Goal: Task Accomplishment & Management: Manage account settings

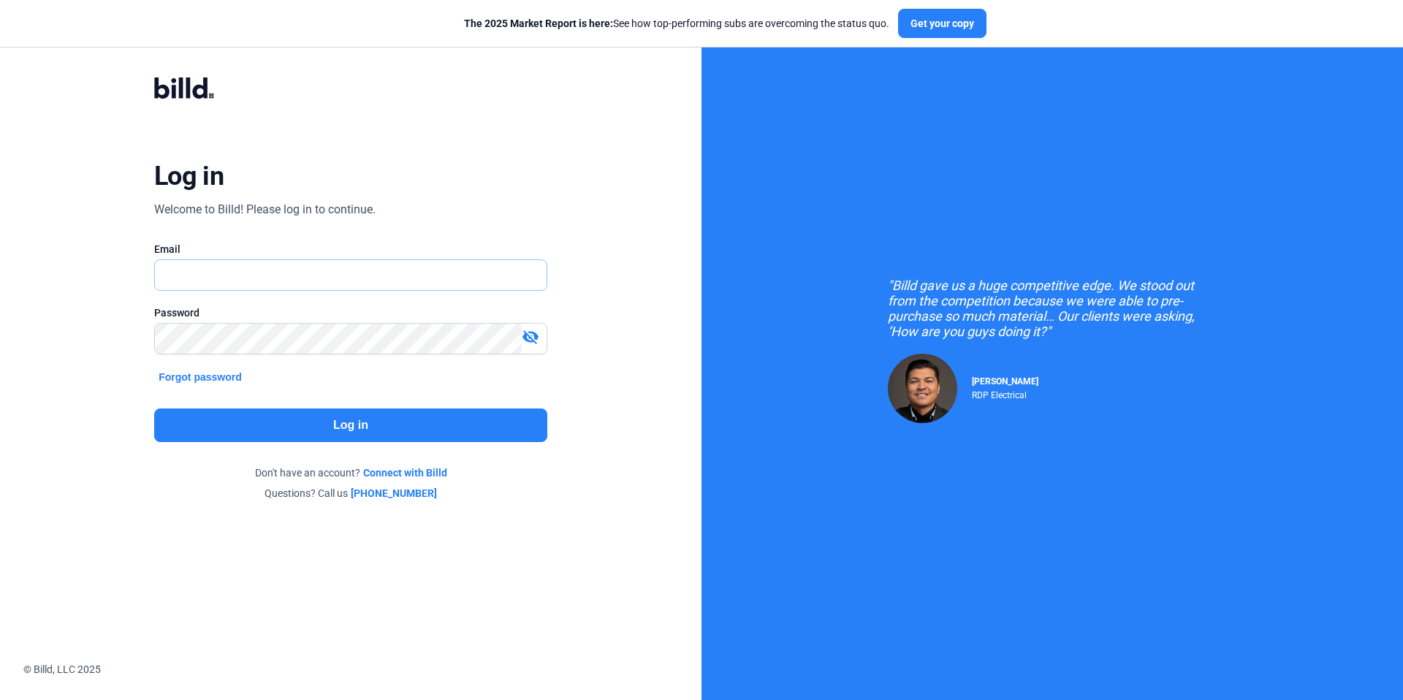
type input "[EMAIL_ADDRESS][DOMAIN_NAME]"
click at [434, 435] on button "Log in" at bounding box center [350, 425] width 393 height 34
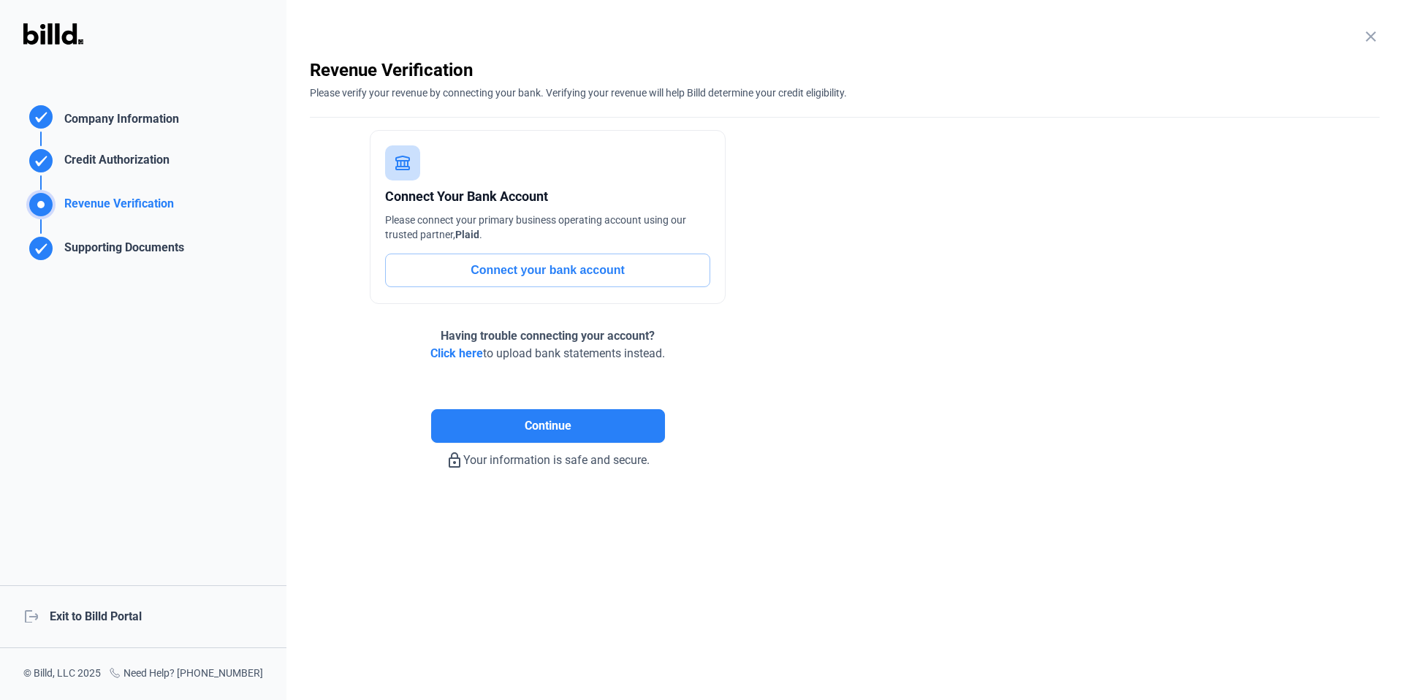
click at [99, 623] on div "logout Exit to Billd Portal" at bounding box center [143, 616] width 286 height 63
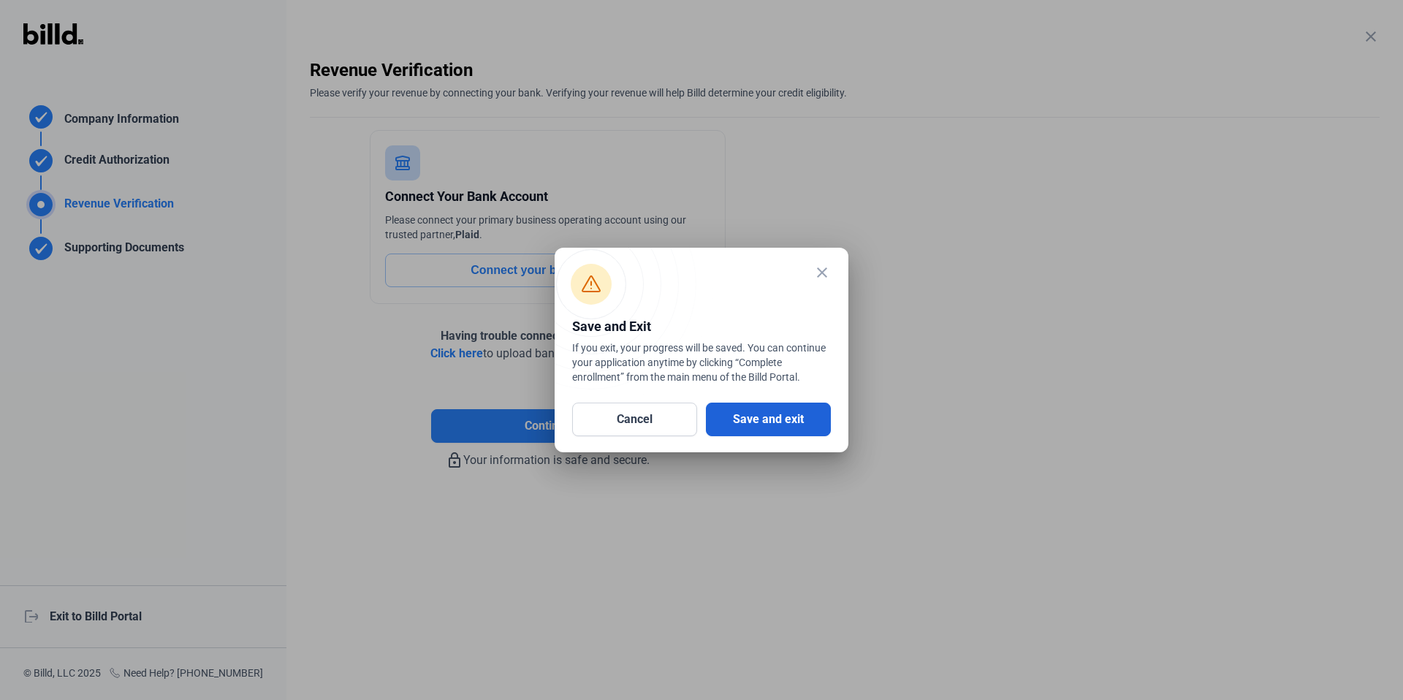
click at [782, 412] on button "Save and exit" at bounding box center [768, 420] width 125 height 34
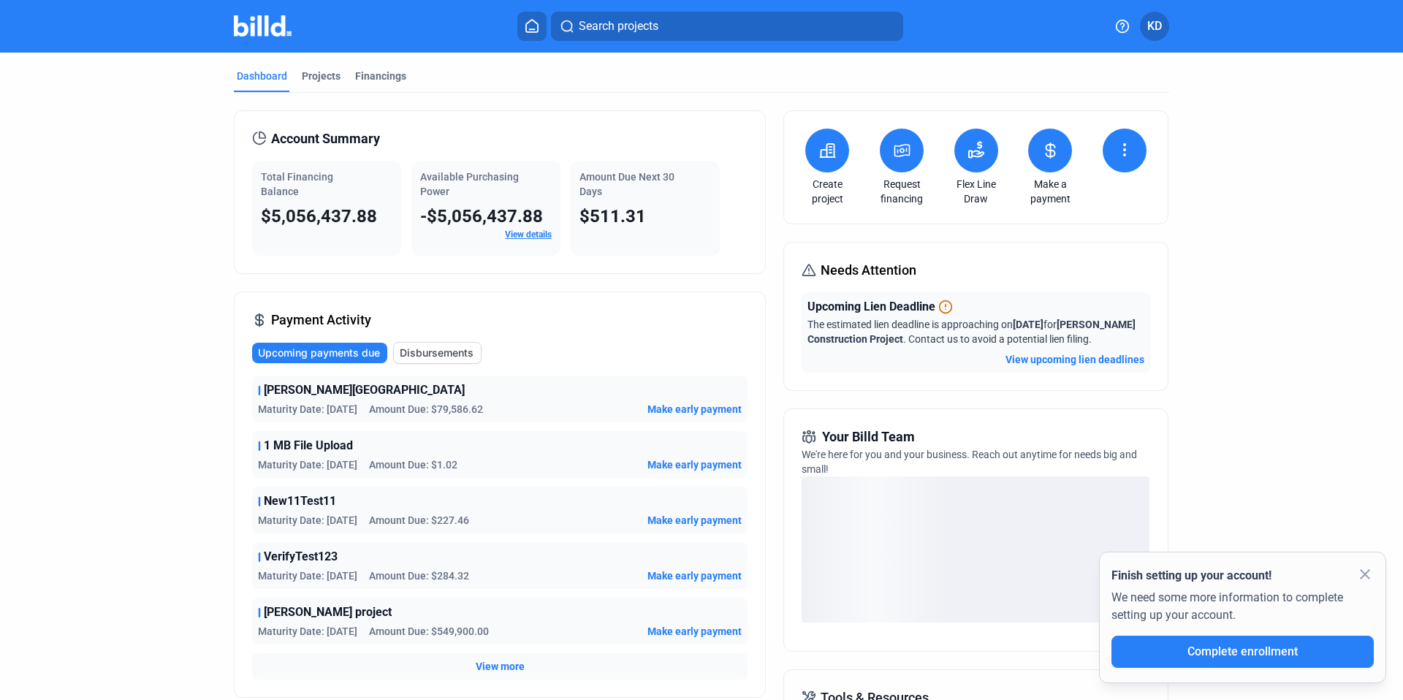
click at [1099, 141] on div at bounding box center [1124, 153] width 51 height 48
click at [1116, 151] on icon at bounding box center [1125, 150] width 18 height 18
click at [1230, 176] on div at bounding box center [701, 350] width 1403 height 700
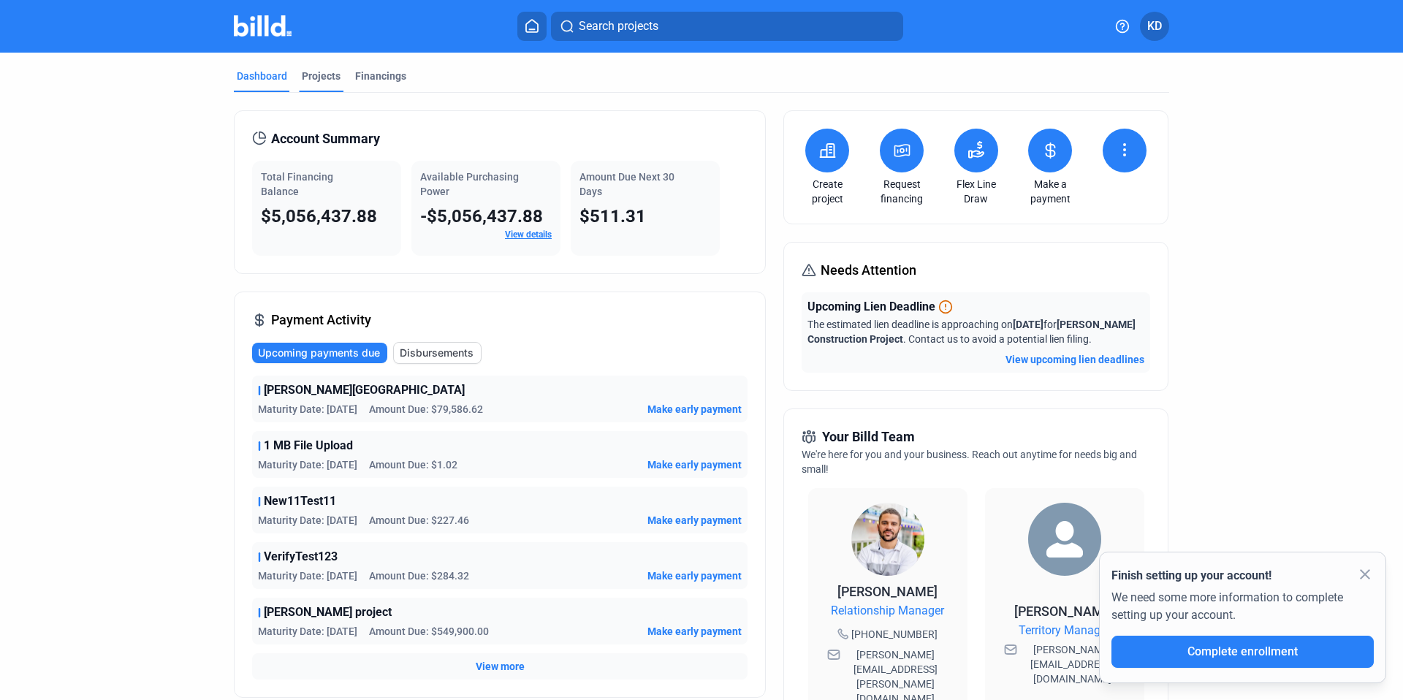
click at [308, 81] on div "Projects" at bounding box center [321, 76] width 39 height 15
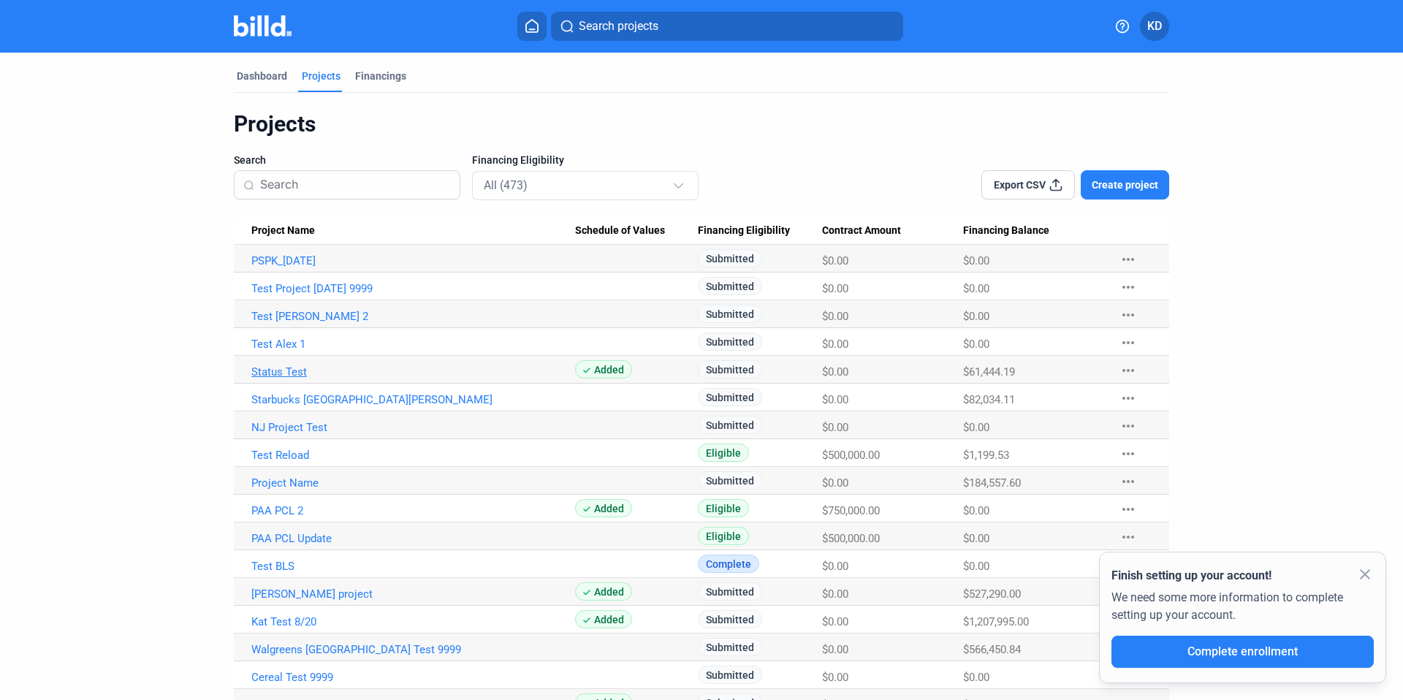
click at [286, 368] on link "Status Test" at bounding box center [413, 371] width 324 height 13
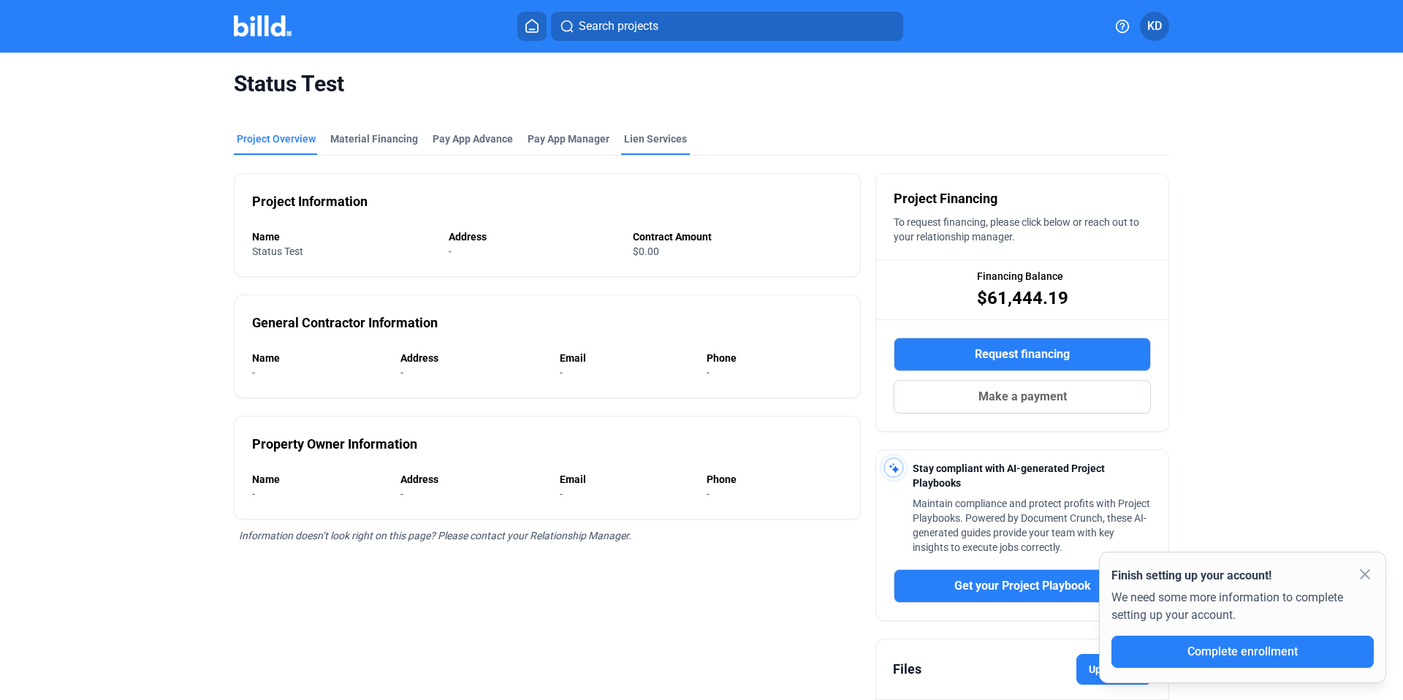
click at [645, 144] on div "Lien Services" at bounding box center [655, 139] width 63 height 15
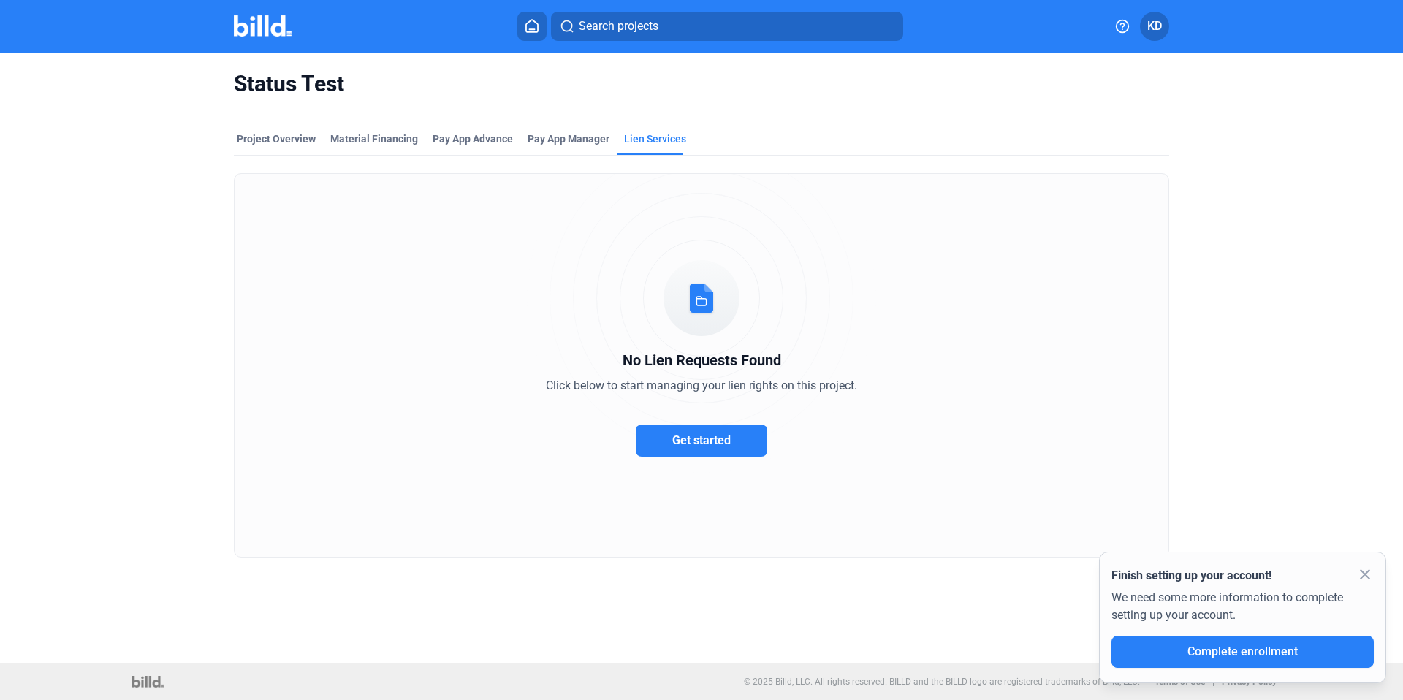
click at [718, 444] on span "Get started" at bounding box center [701, 440] width 58 height 14
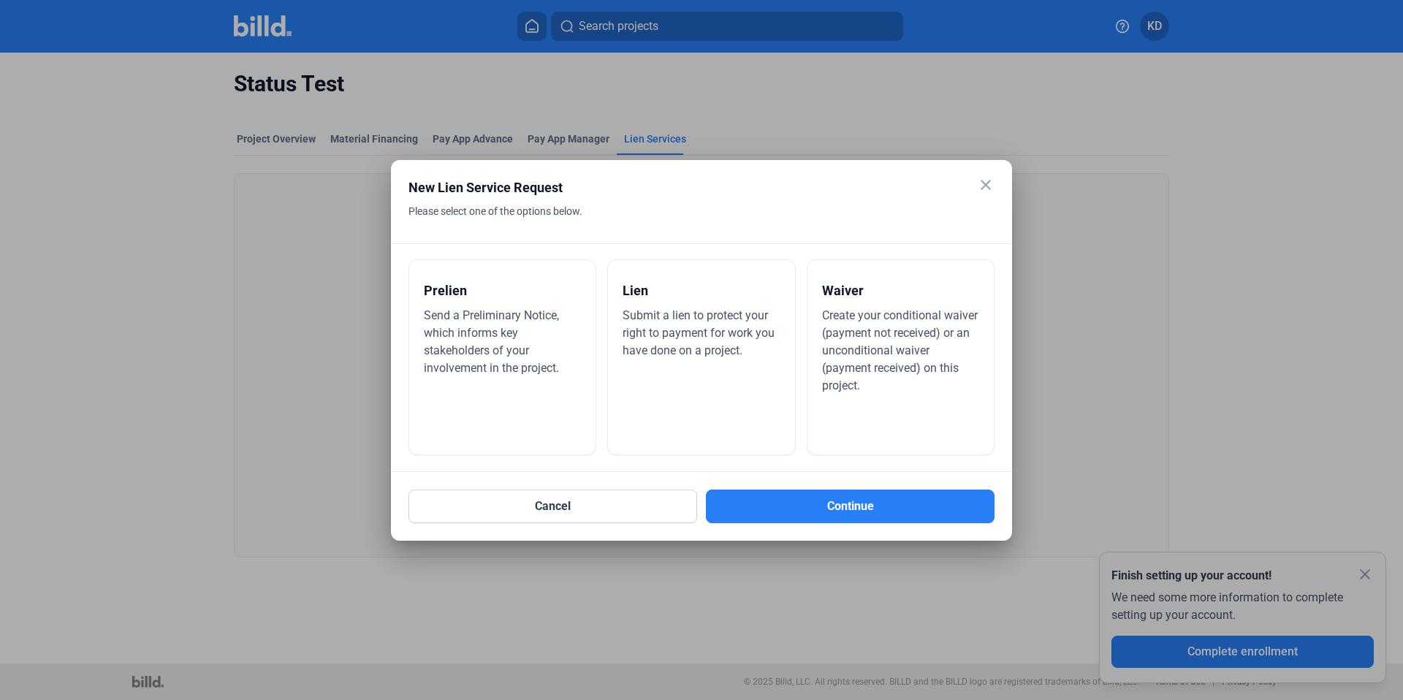
click at [507, 377] on div "Prelien Send a Preliminary Notice, which informs key stakeholders of your invol…" at bounding box center [502, 357] width 188 height 196
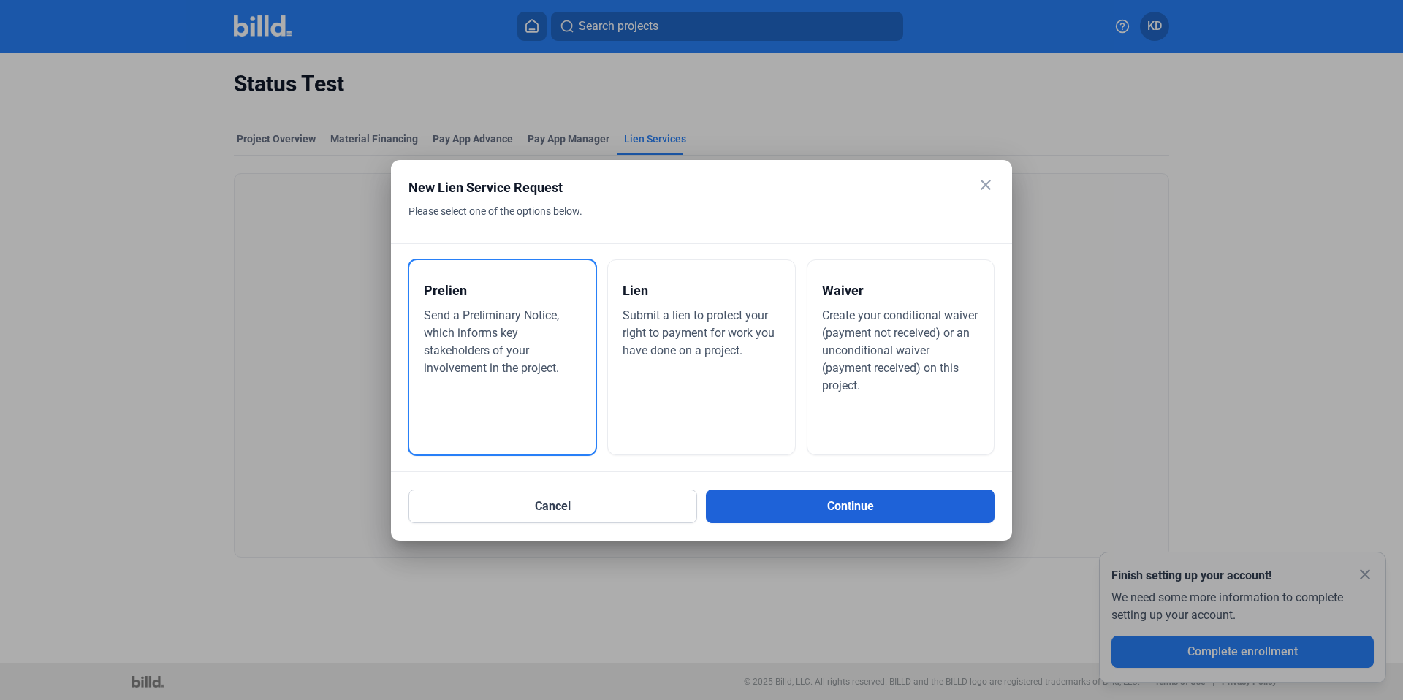
click at [908, 503] on button "Continue" at bounding box center [850, 507] width 289 height 34
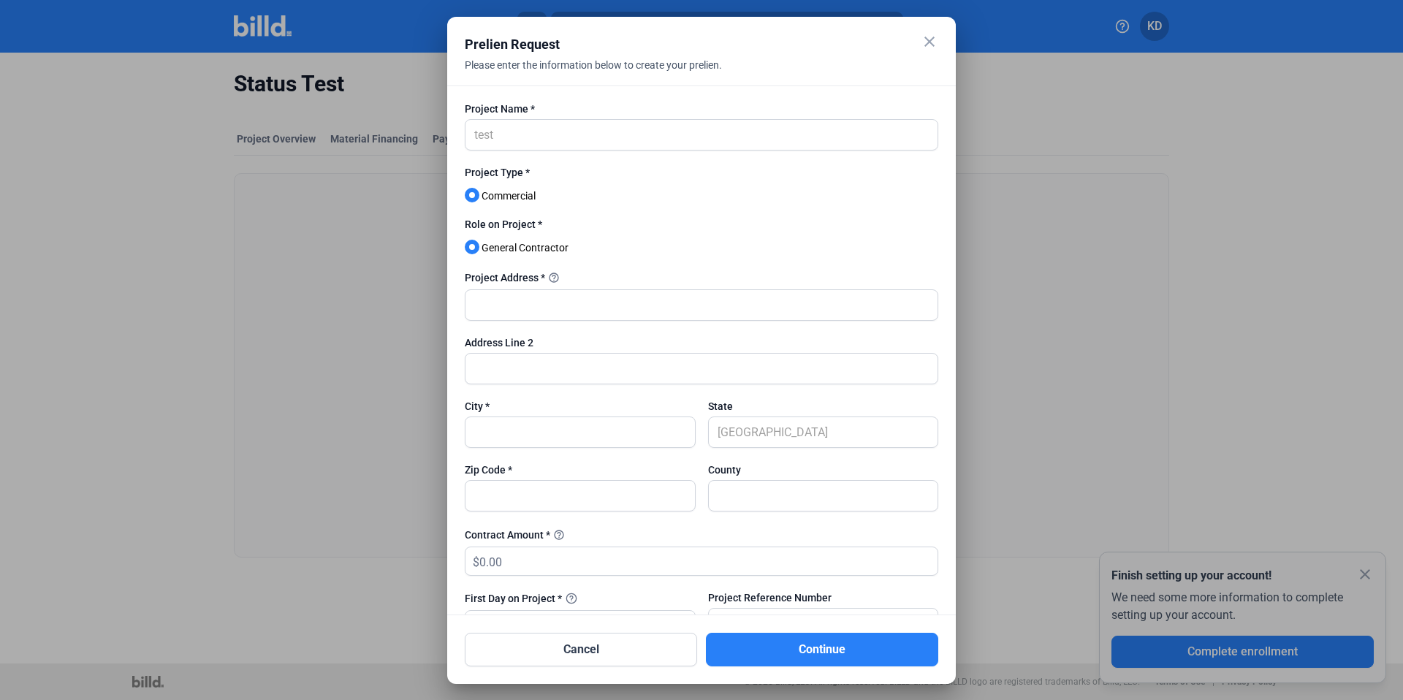
click at [926, 39] on mat-icon "close" at bounding box center [930, 42] width 18 height 18
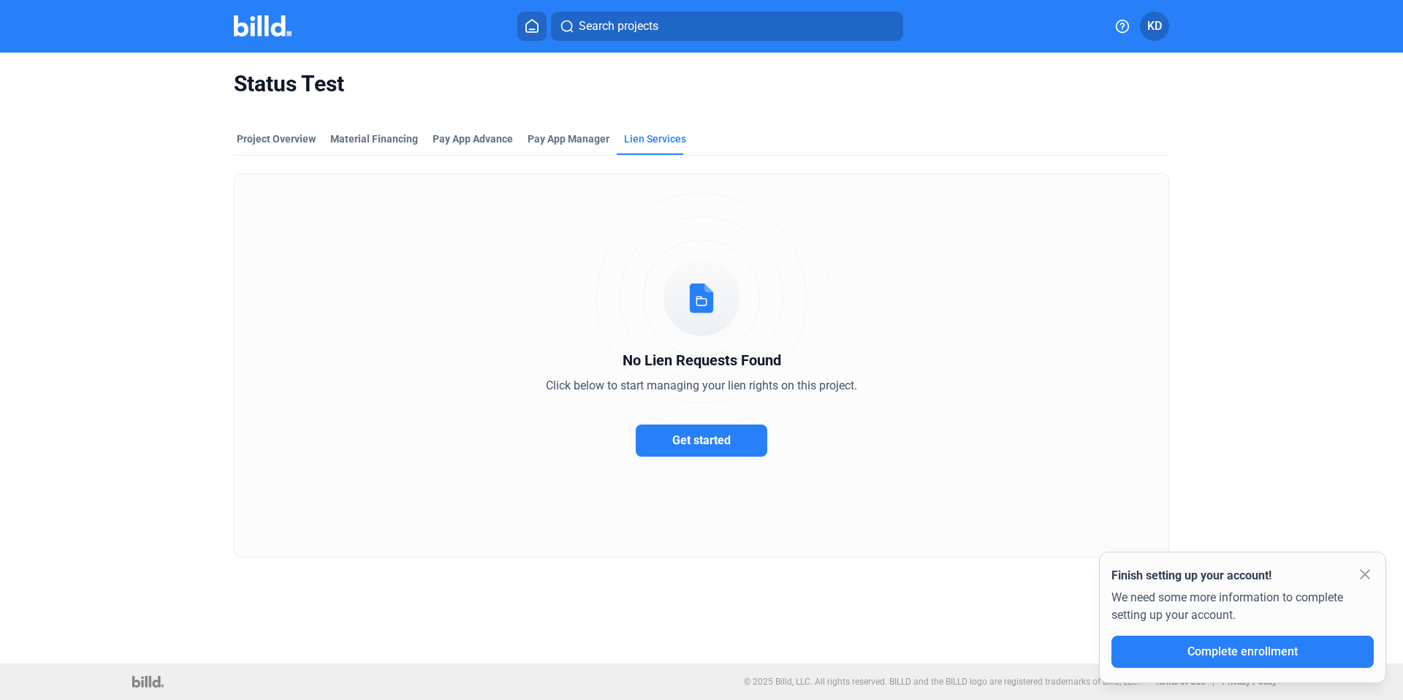
click at [708, 446] on span "Get started" at bounding box center [701, 440] width 58 height 14
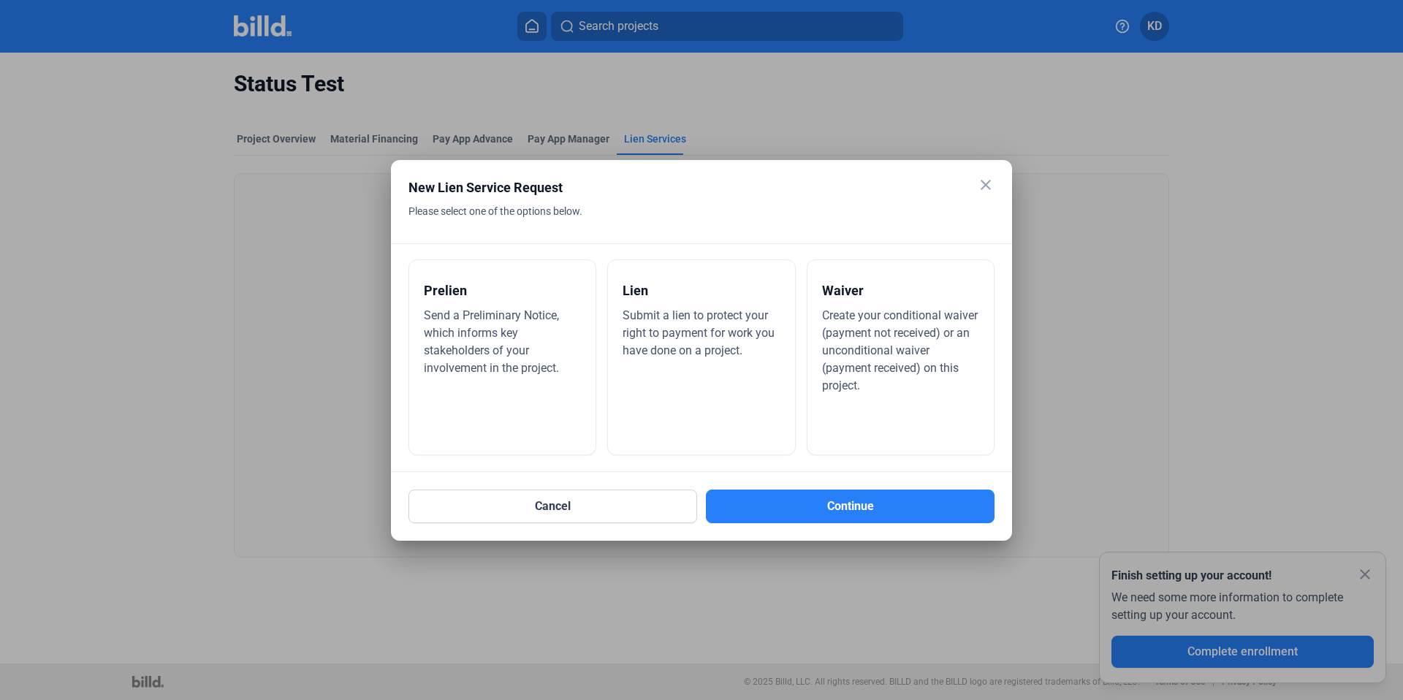
click at [980, 183] on mat-icon "close" at bounding box center [986, 185] width 18 height 18
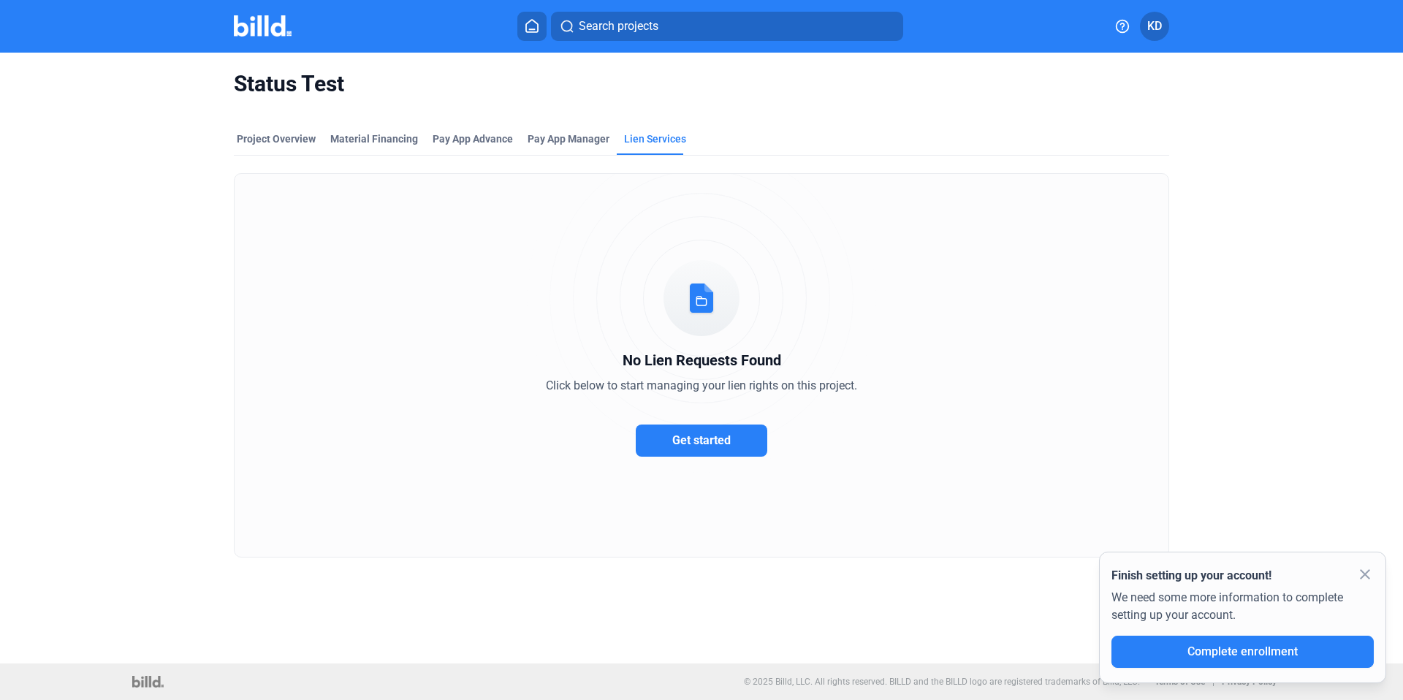
click at [525, 31] on icon at bounding box center [532, 26] width 15 height 14
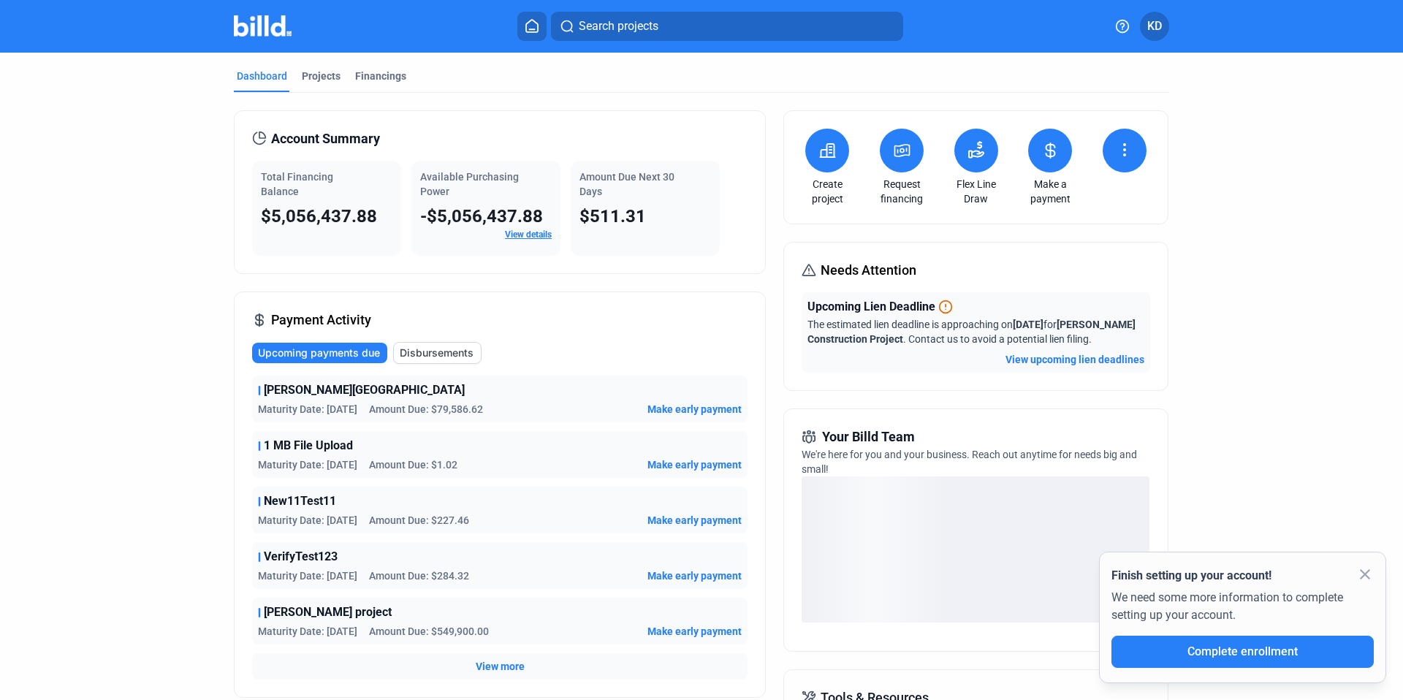
click at [834, 148] on button at bounding box center [827, 151] width 44 height 44
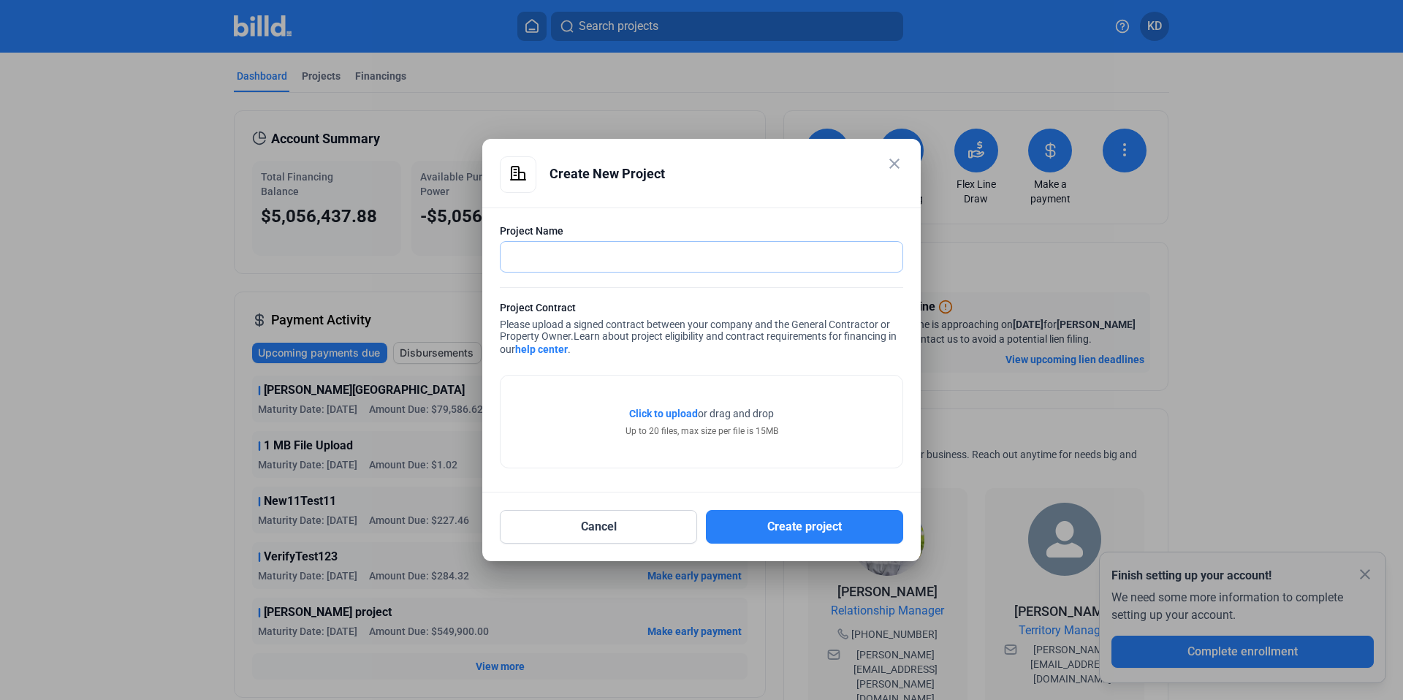
click at [608, 253] on input "text" at bounding box center [693, 257] width 386 height 30
type input "[PERSON_NAME]'s"
click at [666, 415] on span "Click to upload" at bounding box center [663, 414] width 69 height 12
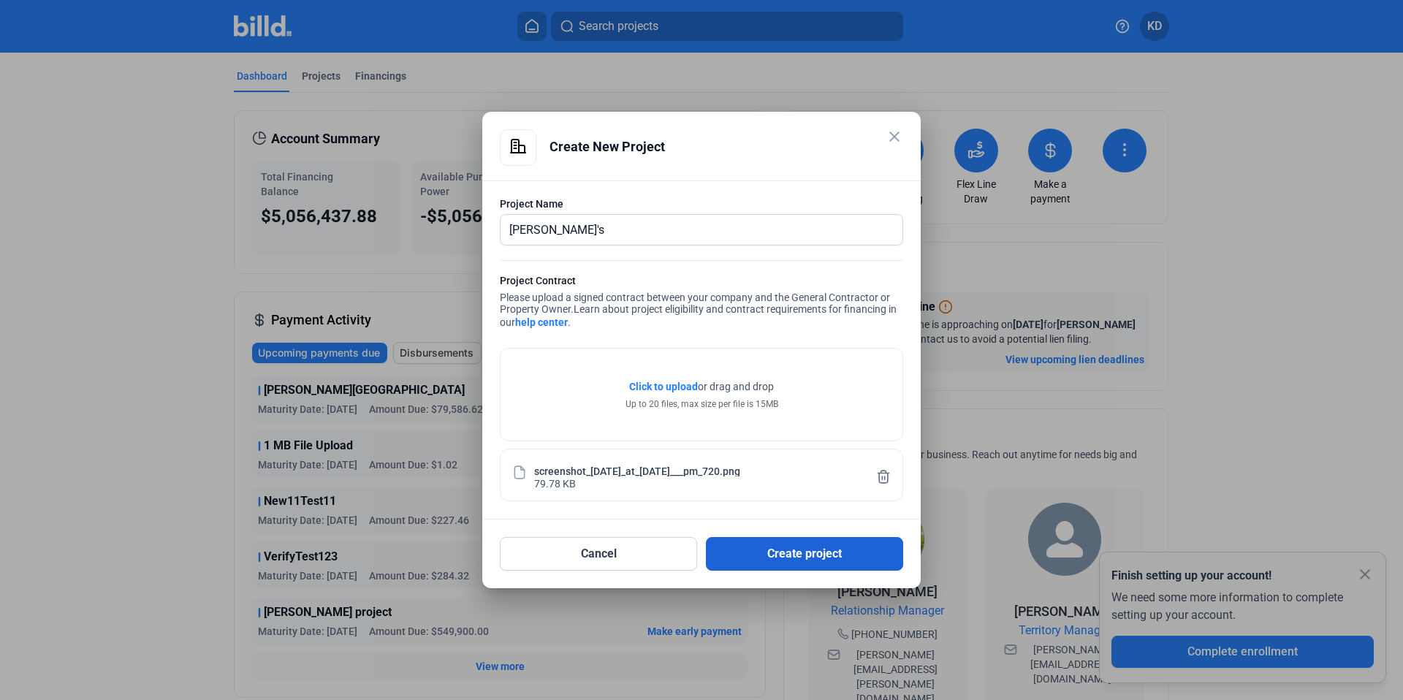
click at [807, 563] on button "Create project" at bounding box center [804, 554] width 197 height 34
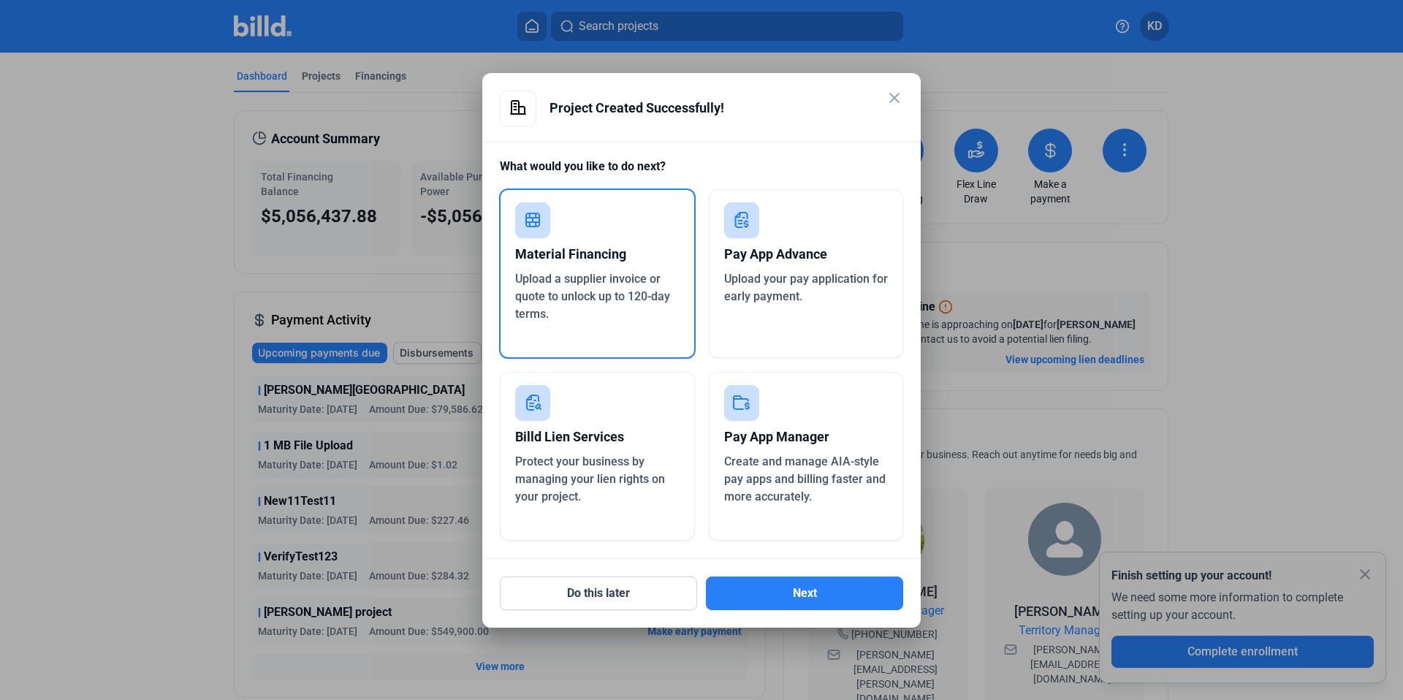
click at [606, 498] on div "Protect your business by managing your lien rights on your project." at bounding box center [597, 479] width 164 height 53
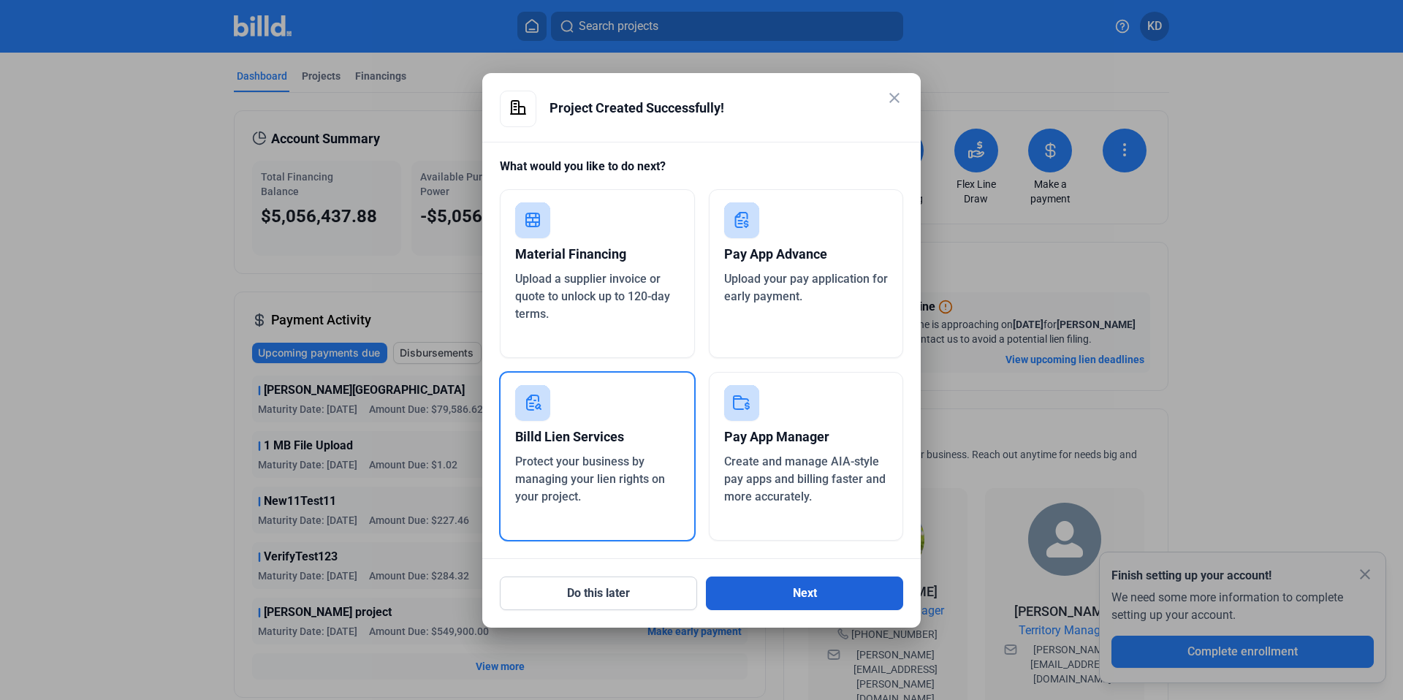
click at [810, 605] on button "Next" at bounding box center [804, 593] width 197 height 34
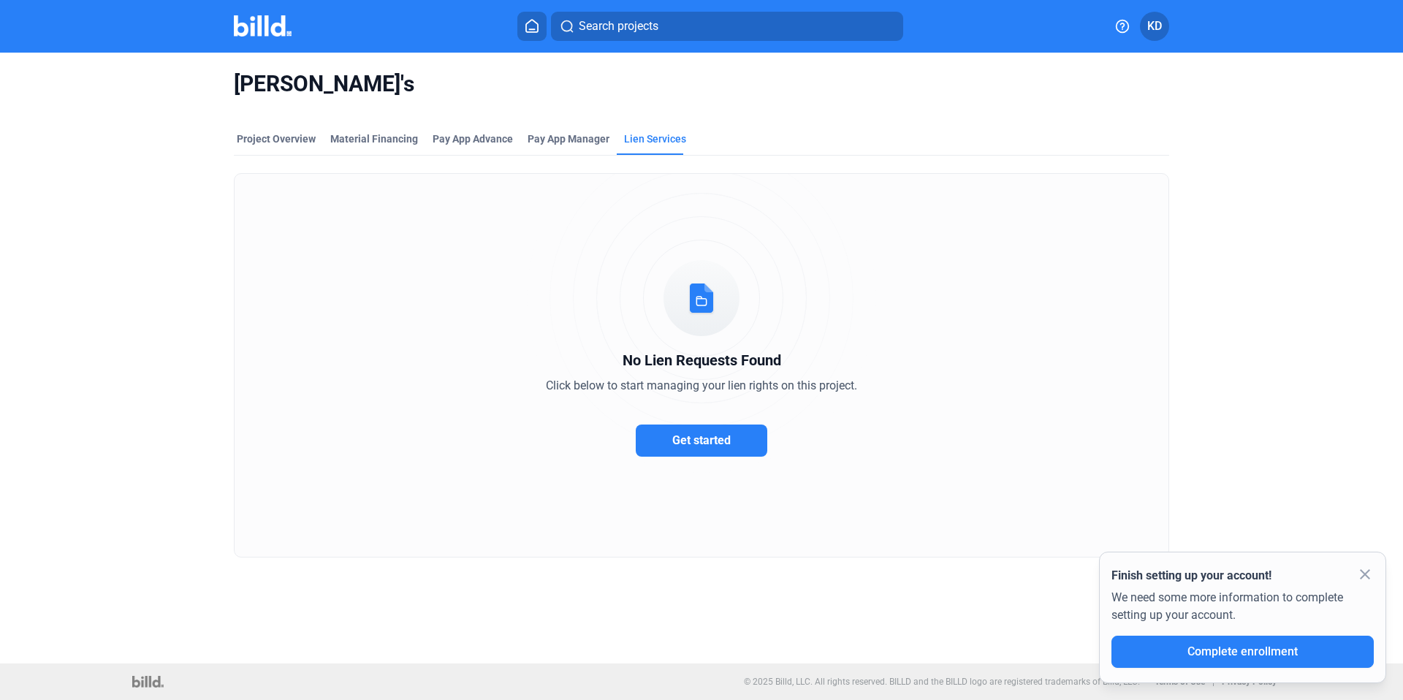
click at [705, 411] on div "No Lien Requests Found Click below to start managing your lien rights on this p…" at bounding box center [701, 365] width 935 height 384
click at [711, 432] on button "Get started" at bounding box center [702, 441] width 132 height 32
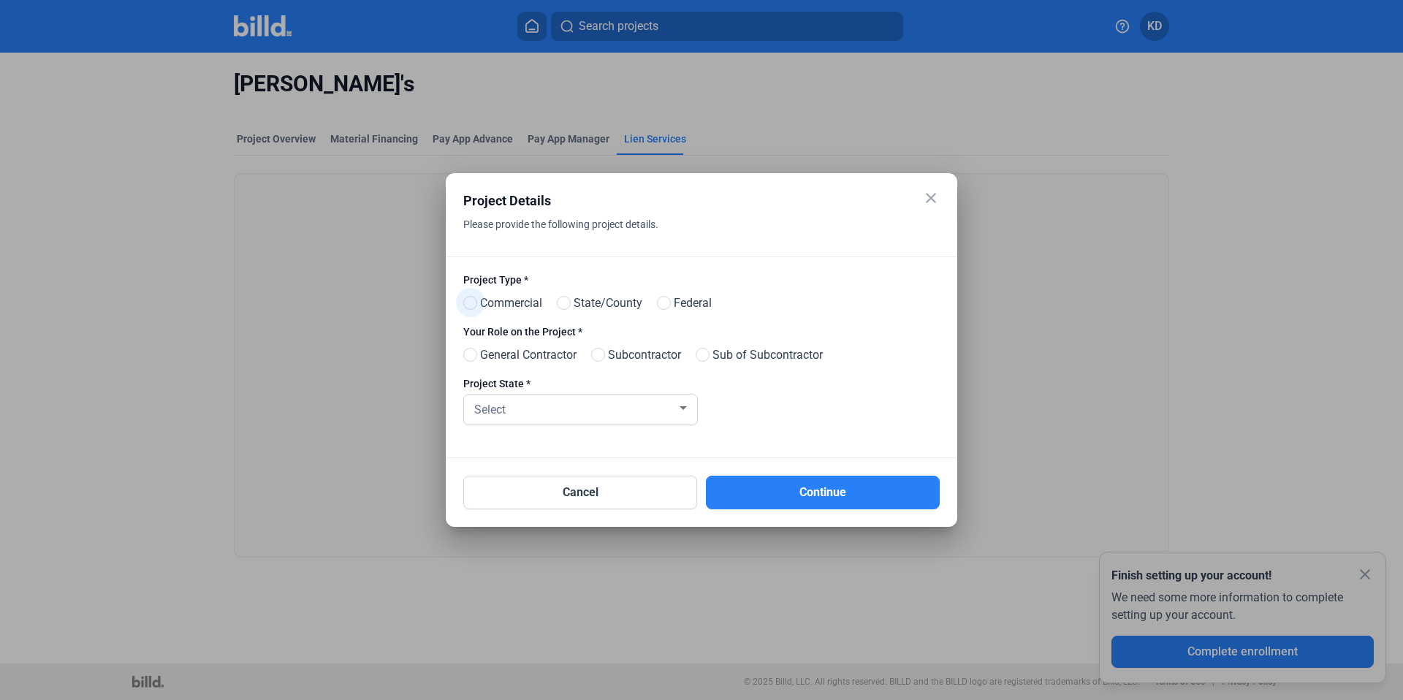
click at [478, 297] on span "Commercial" at bounding box center [508, 303] width 68 height 18
click at [474, 298] on input "Commercial" at bounding box center [468, 303] width 11 height 11
radio input "true"
click at [605, 352] on span at bounding box center [598, 355] width 14 height 14
click at [602, 352] on input "Subcontractor" at bounding box center [596, 355] width 11 height 11
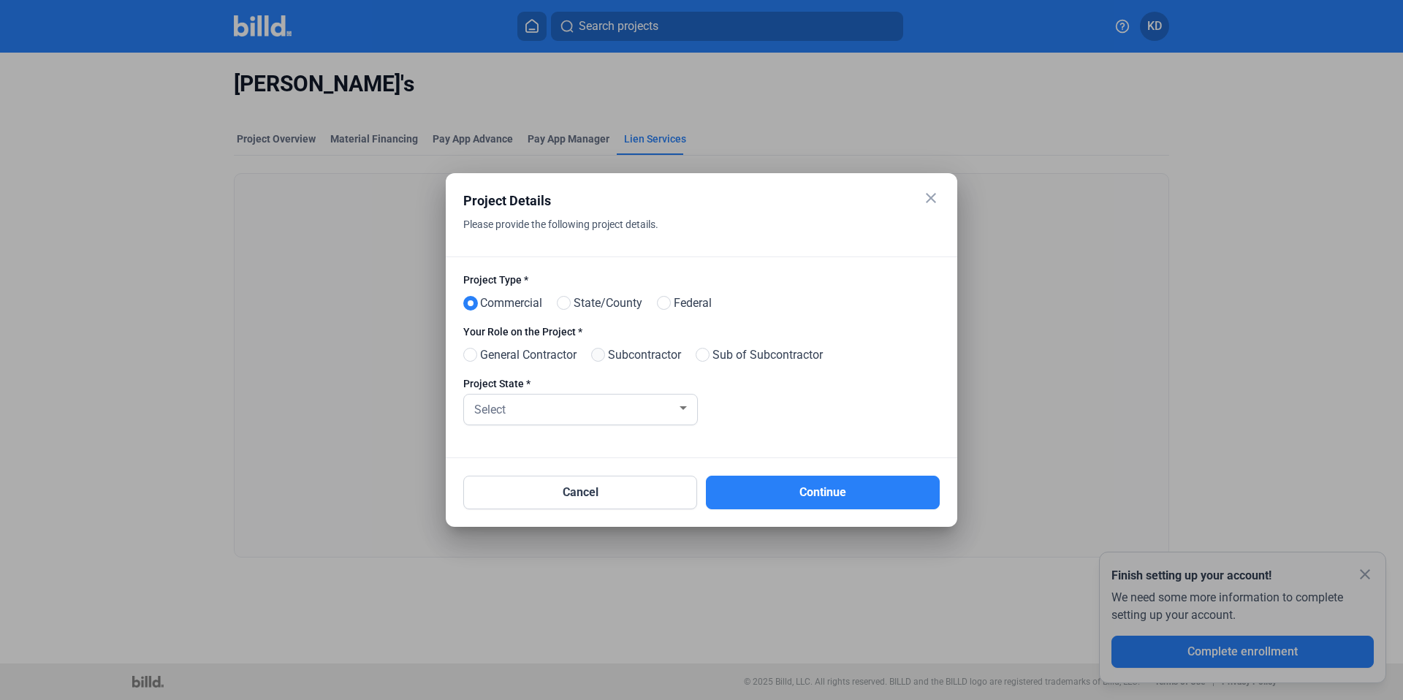
radio input "true"
click at [590, 423] on div "Select" at bounding box center [580, 410] width 218 height 30
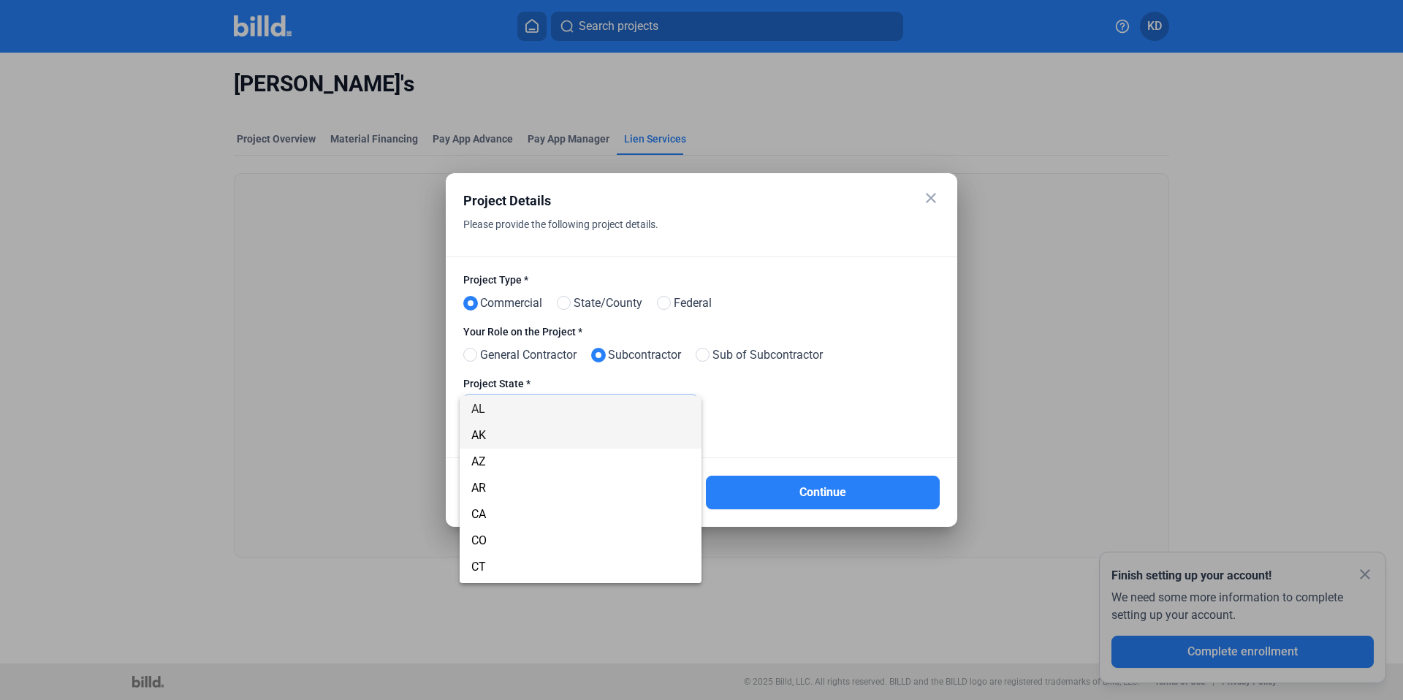
scroll to position [970, 0]
click at [495, 566] on span "TX" at bounding box center [580, 570] width 218 height 26
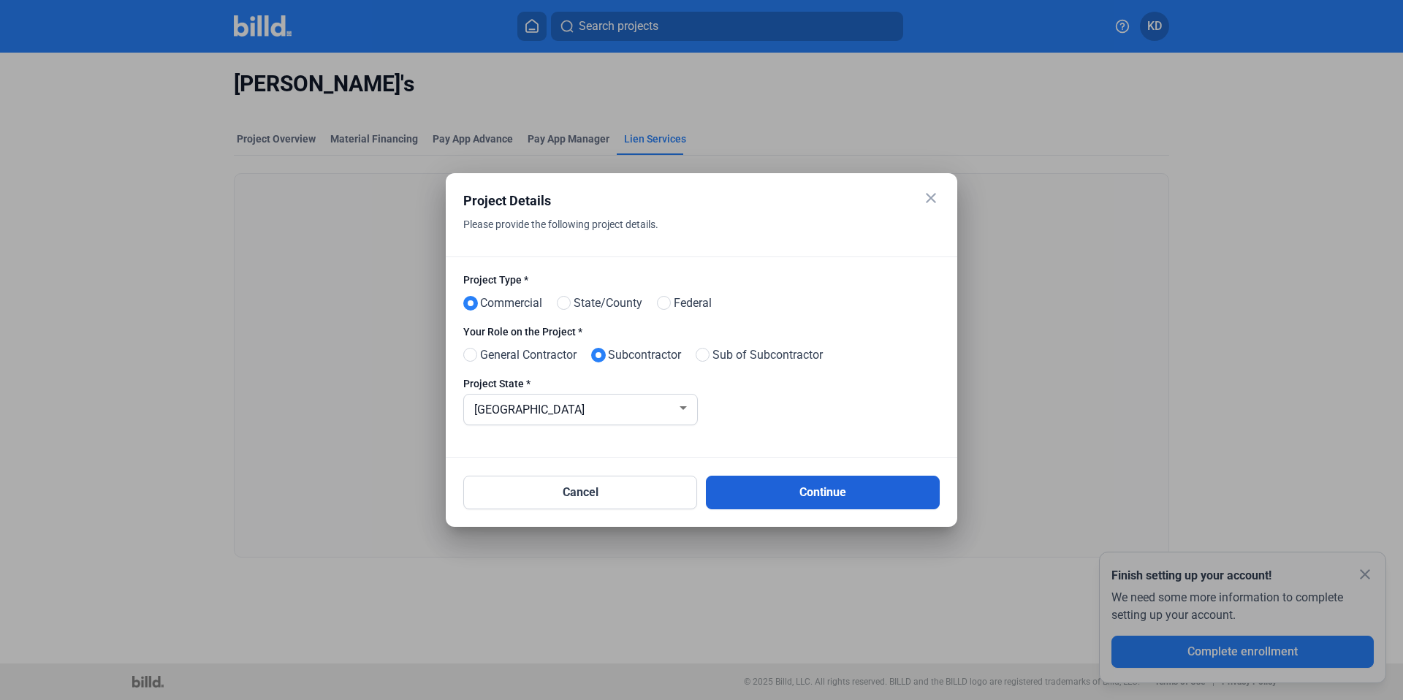
click at [823, 489] on button "Continue" at bounding box center [823, 493] width 234 height 34
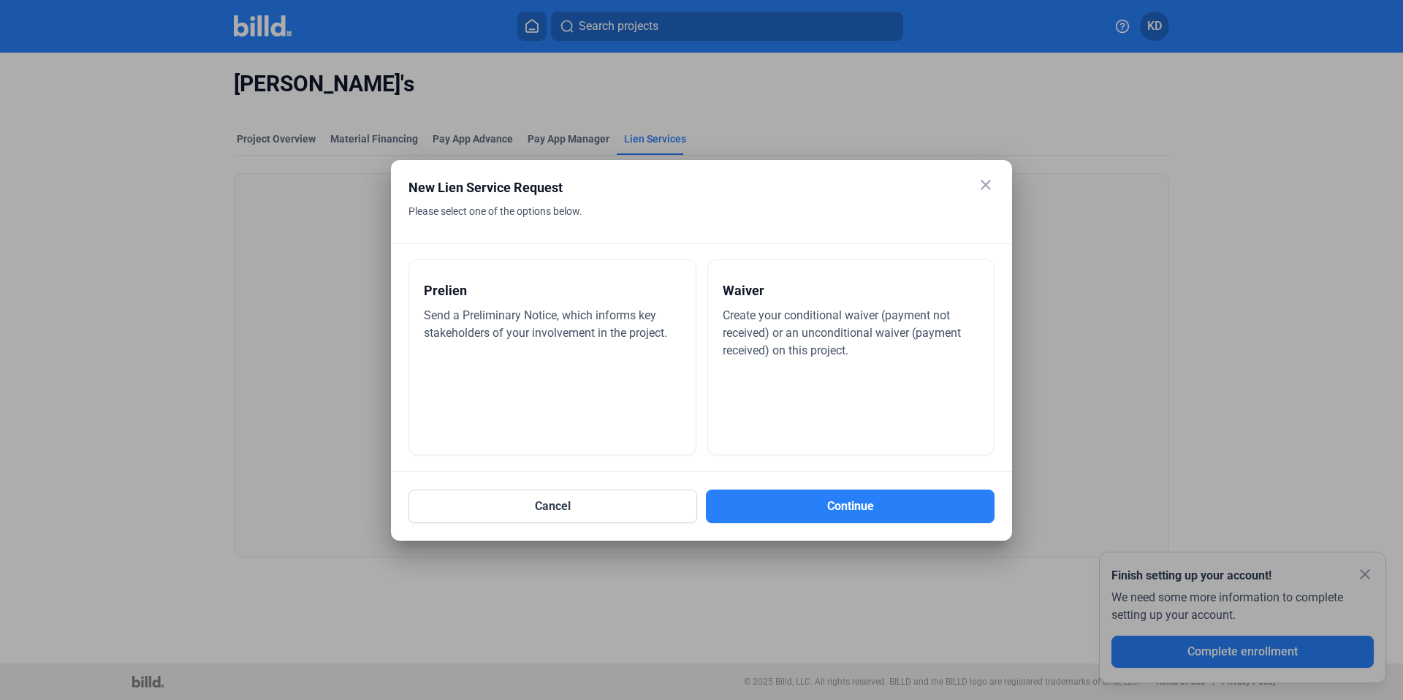
click at [590, 368] on div "Prelien Send a Preliminary Notice, which informs key stakeholders of your invol…" at bounding box center [552, 357] width 288 height 196
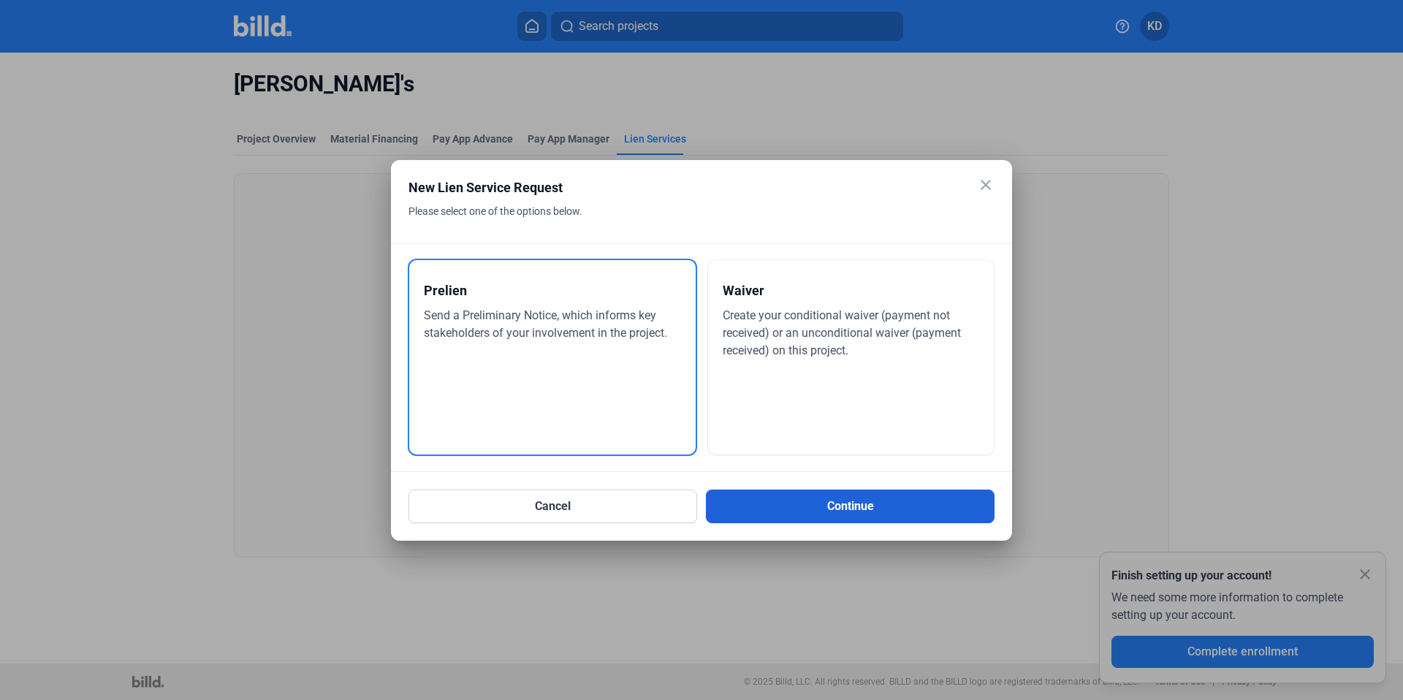
click at [918, 490] on button "Continue" at bounding box center [850, 507] width 289 height 34
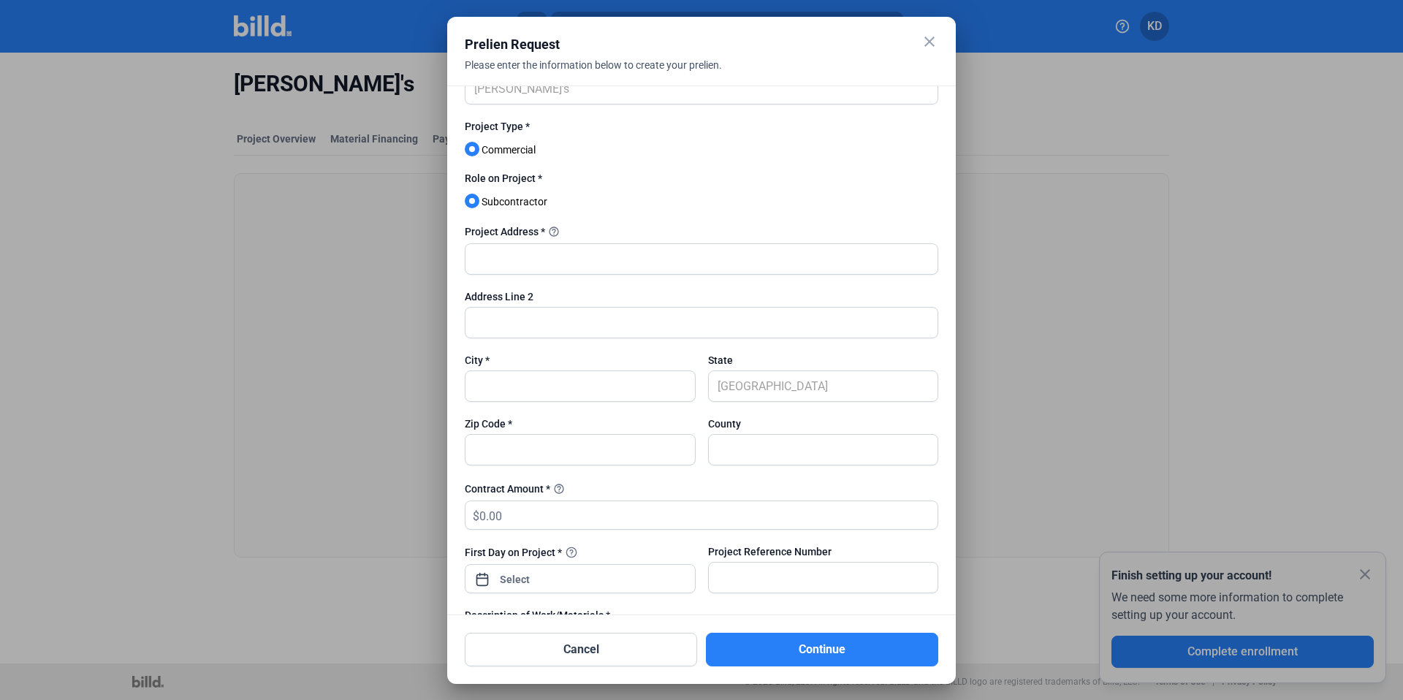
scroll to position [0, 0]
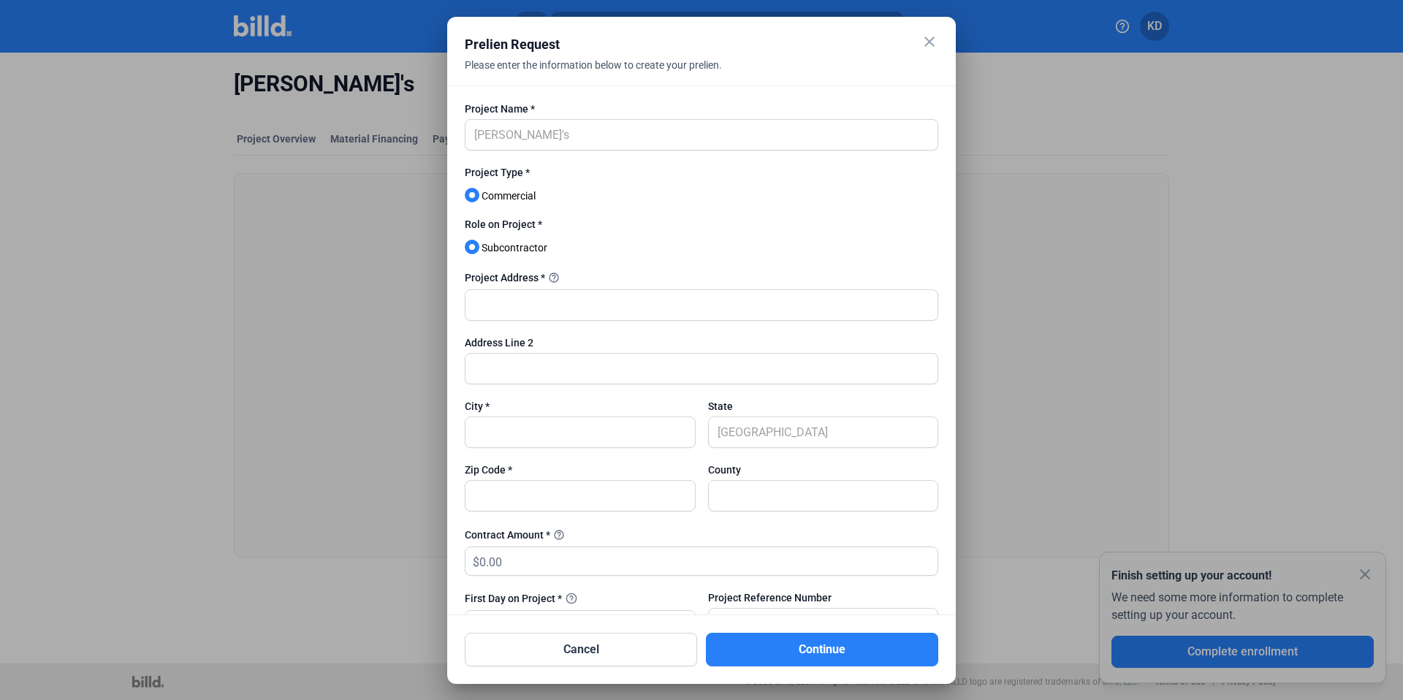
click at [598, 190] on div "Project Type * Commercial" at bounding box center [701, 191] width 473 height 52
click at [595, 224] on label "Role on Project *" at bounding box center [701, 226] width 473 height 18
click at [929, 39] on mat-icon "close" at bounding box center [930, 42] width 18 height 18
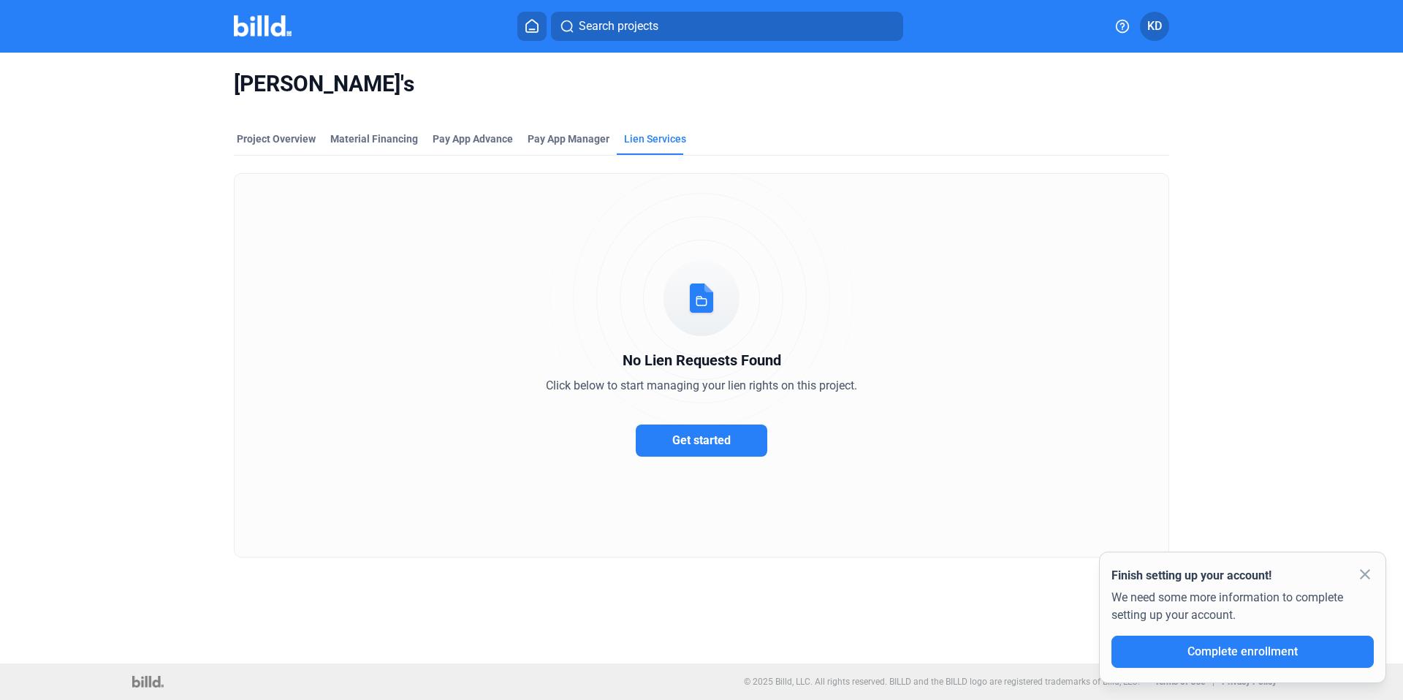
click at [739, 448] on button "Get started" at bounding box center [702, 441] width 132 height 32
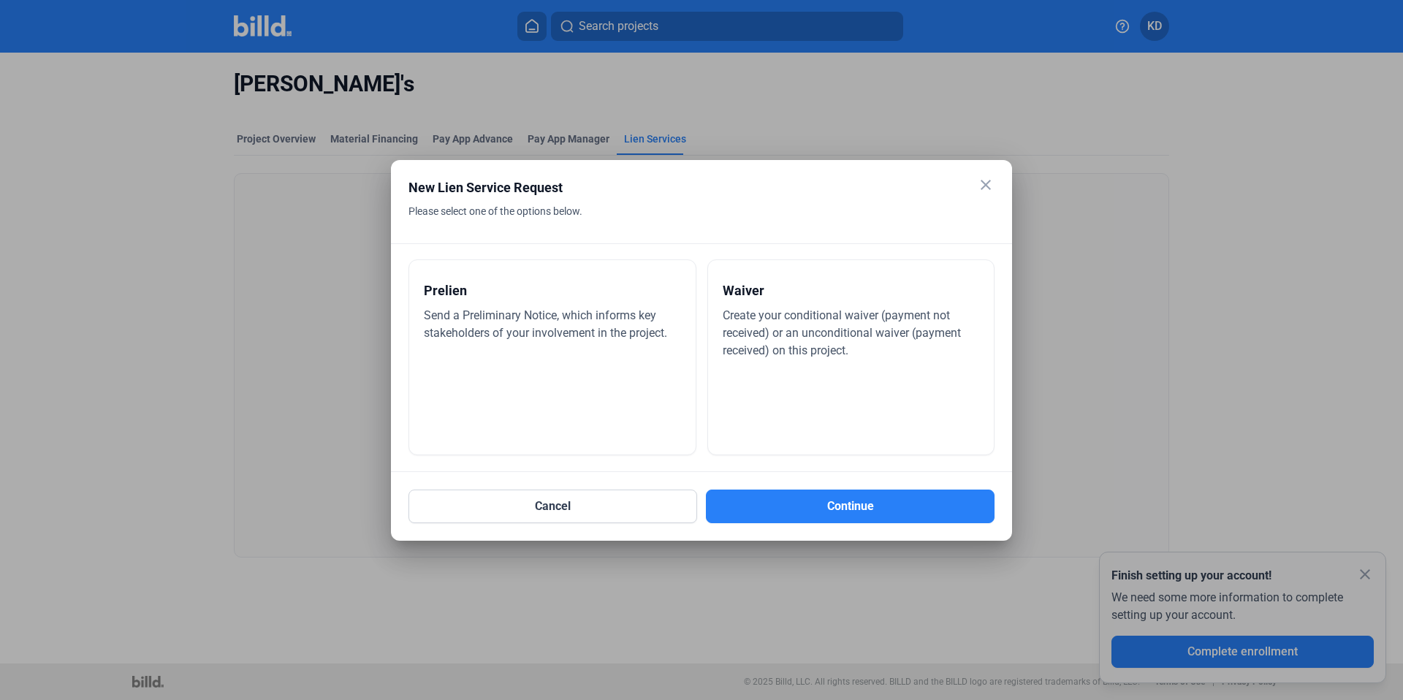
click at [852, 390] on div "Waiver Create your conditional waiver (payment not received) or an unconditiona…" at bounding box center [851, 357] width 288 height 196
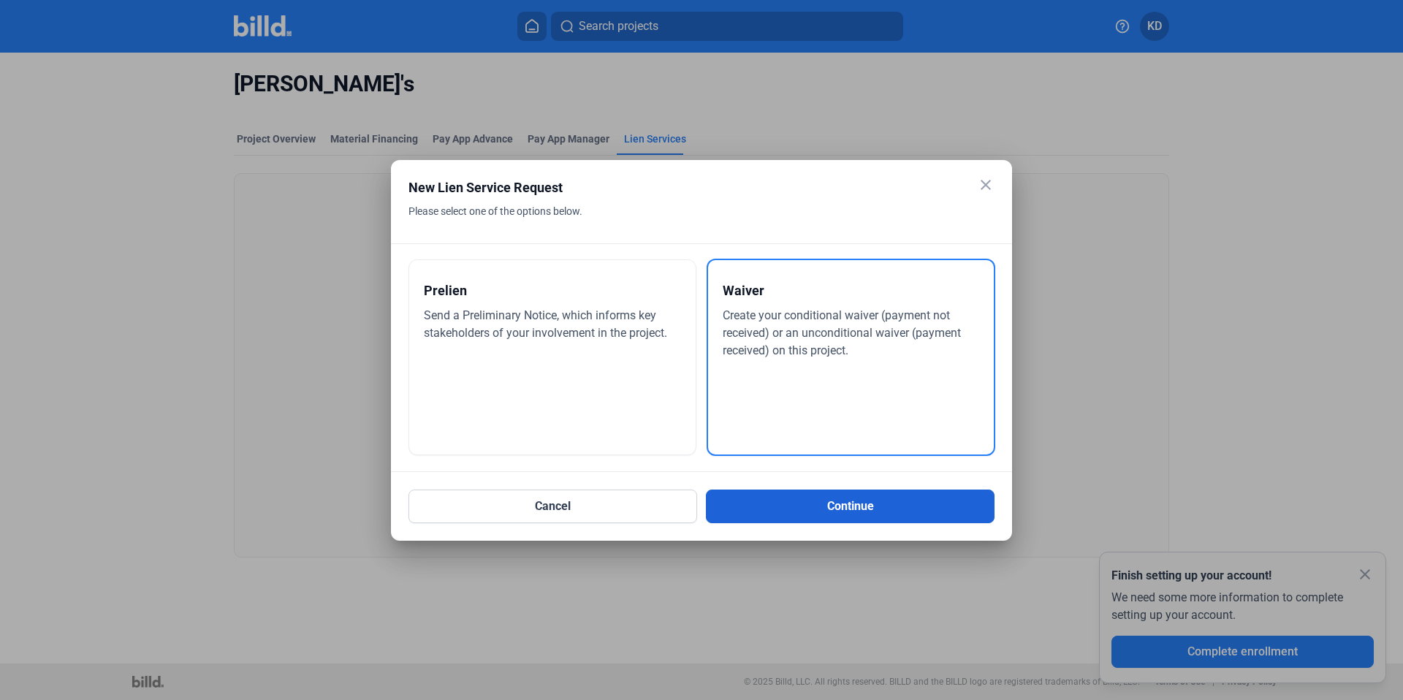
click at [865, 516] on button "Continue" at bounding box center [850, 507] width 289 height 34
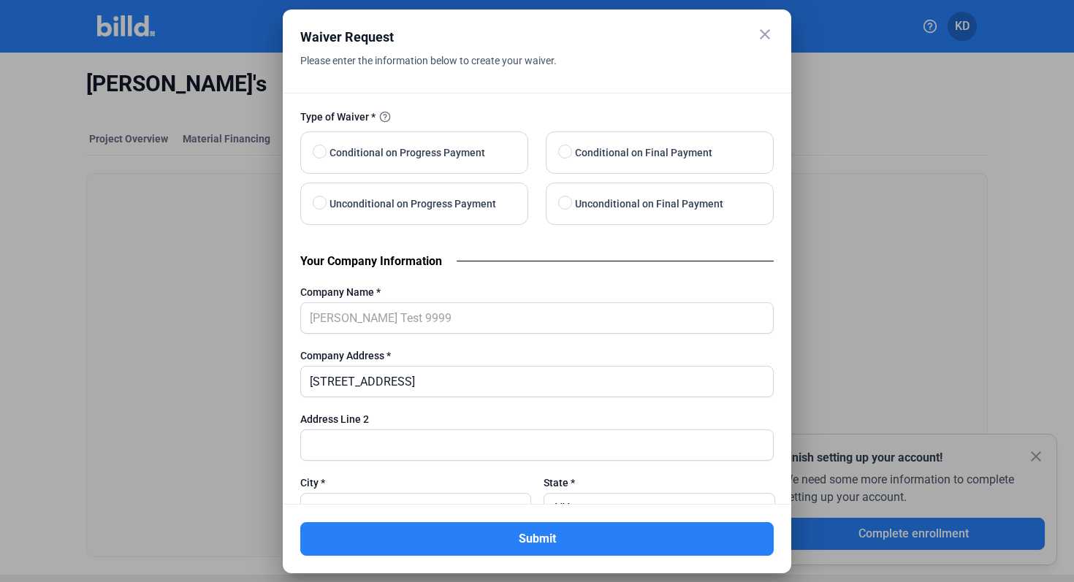
click at [764, 31] on mat-icon "close" at bounding box center [765, 35] width 18 height 18
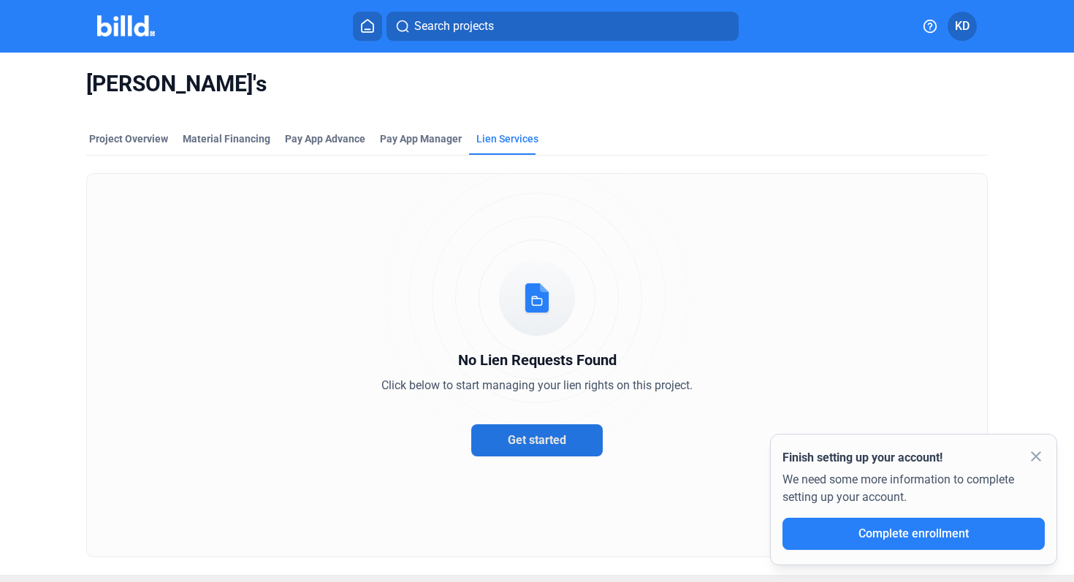
click at [538, 425] on button "Get started" at bounding box center [537, 441] width 132 height 32
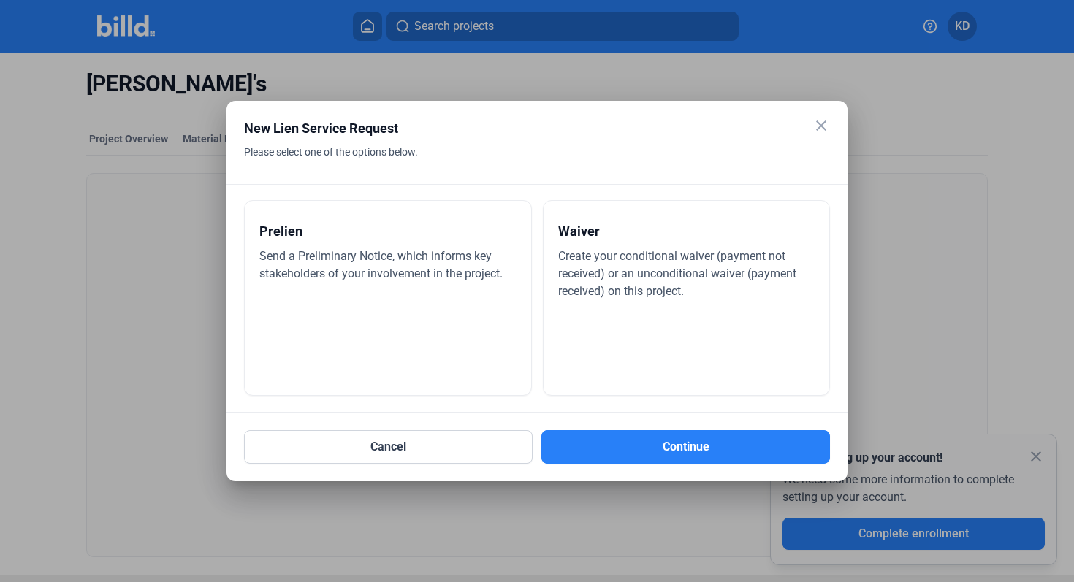
click at [452, 334] on div "Prelien Send a Preliminary Notice, which informs key stakeholders of your invol…" at bounding box center [388, 298] width 288 height 196
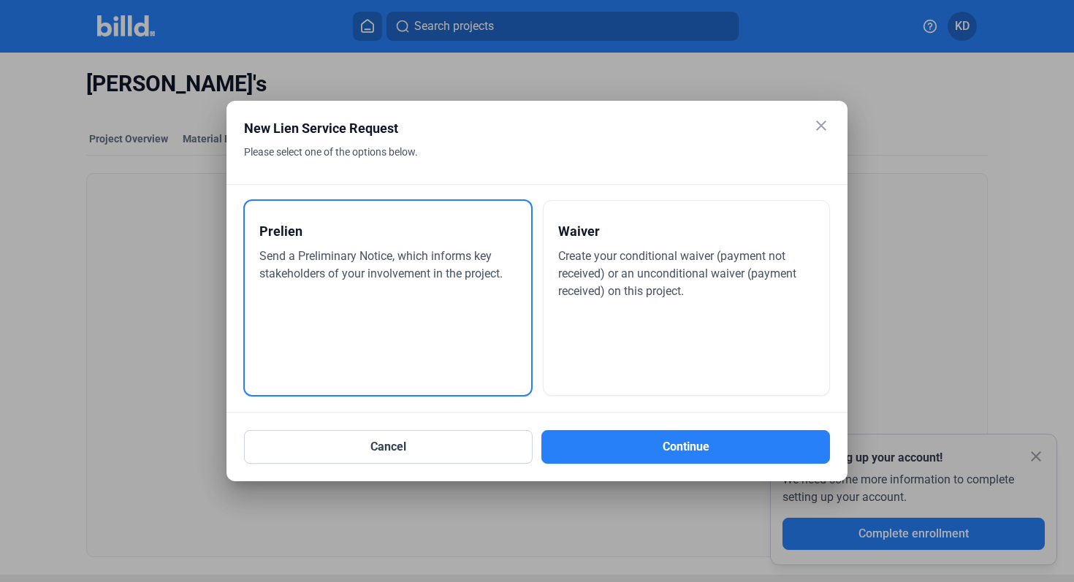
click at [652, 427] on div "Cancel Continue" at bounding box center [537, 438] width 586 height 51
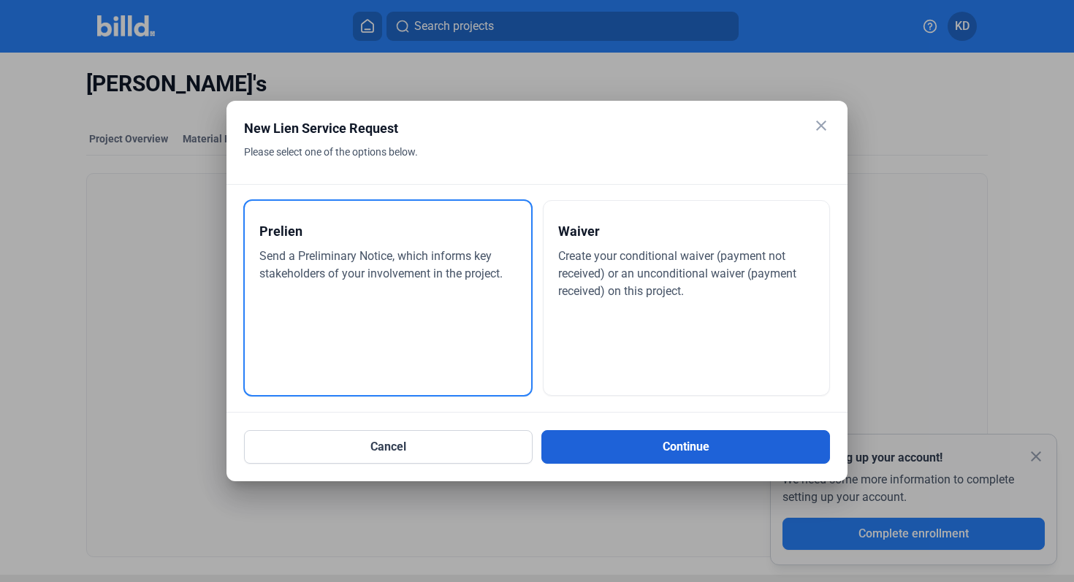
click at [650, 449] on button "Continue" at bounding box center [685, 447] width 289 height 34
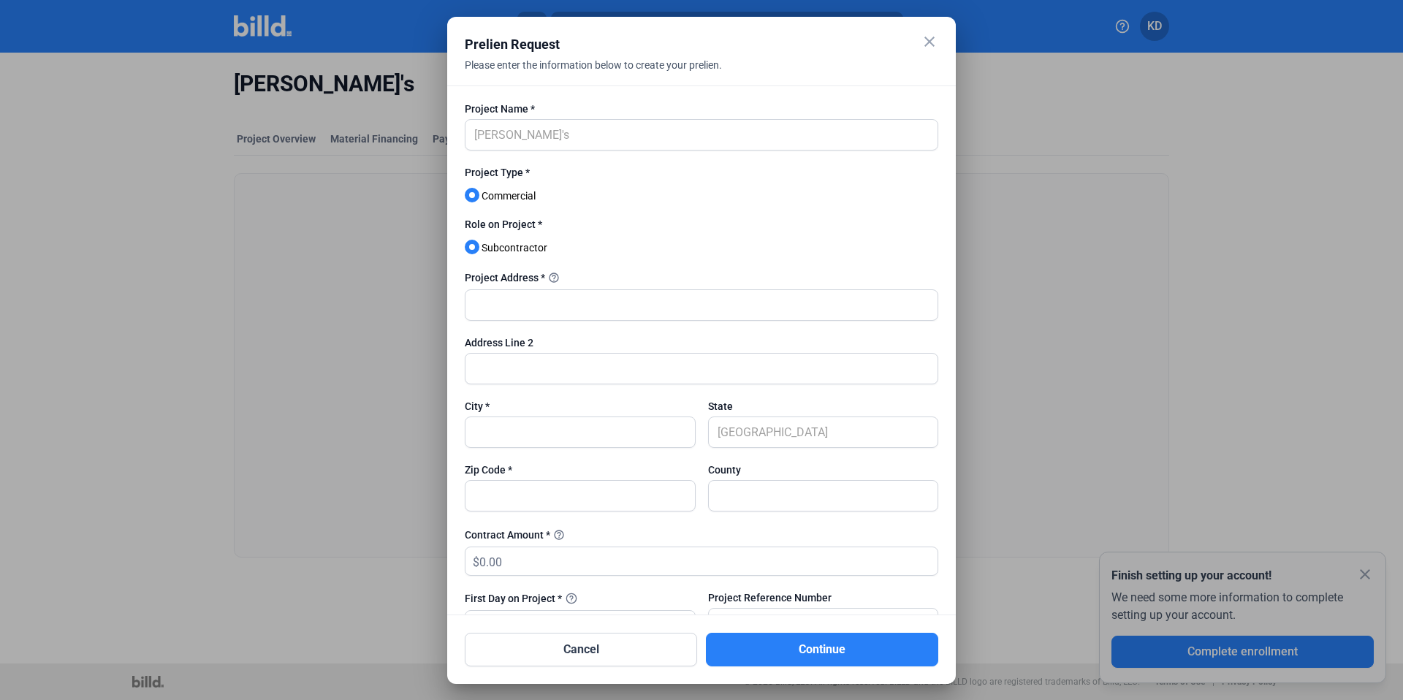
click at [928, 38] on mat-icon "close" at bounding box center [930, 42] width 18 height 18
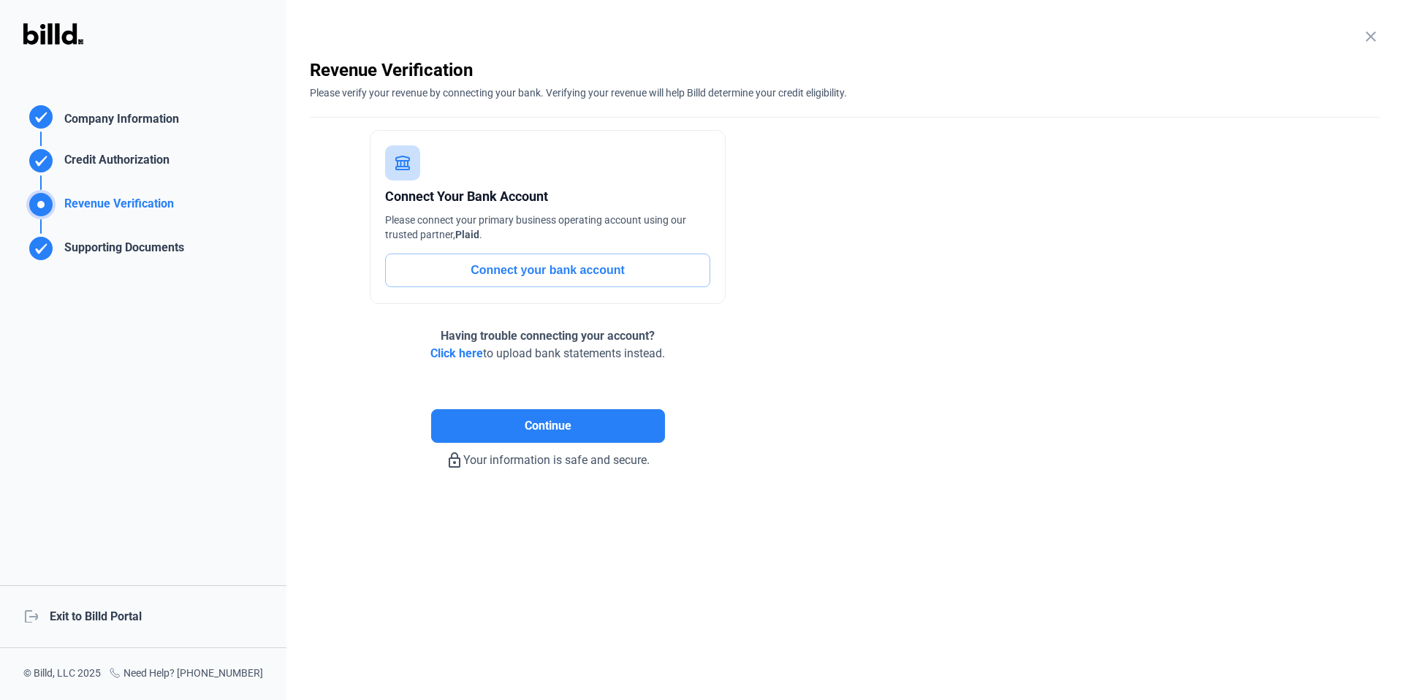
click at [132, 621] on div "logout Exit to Billd Portal" at bounding box center [143, 616] width 286 height 63
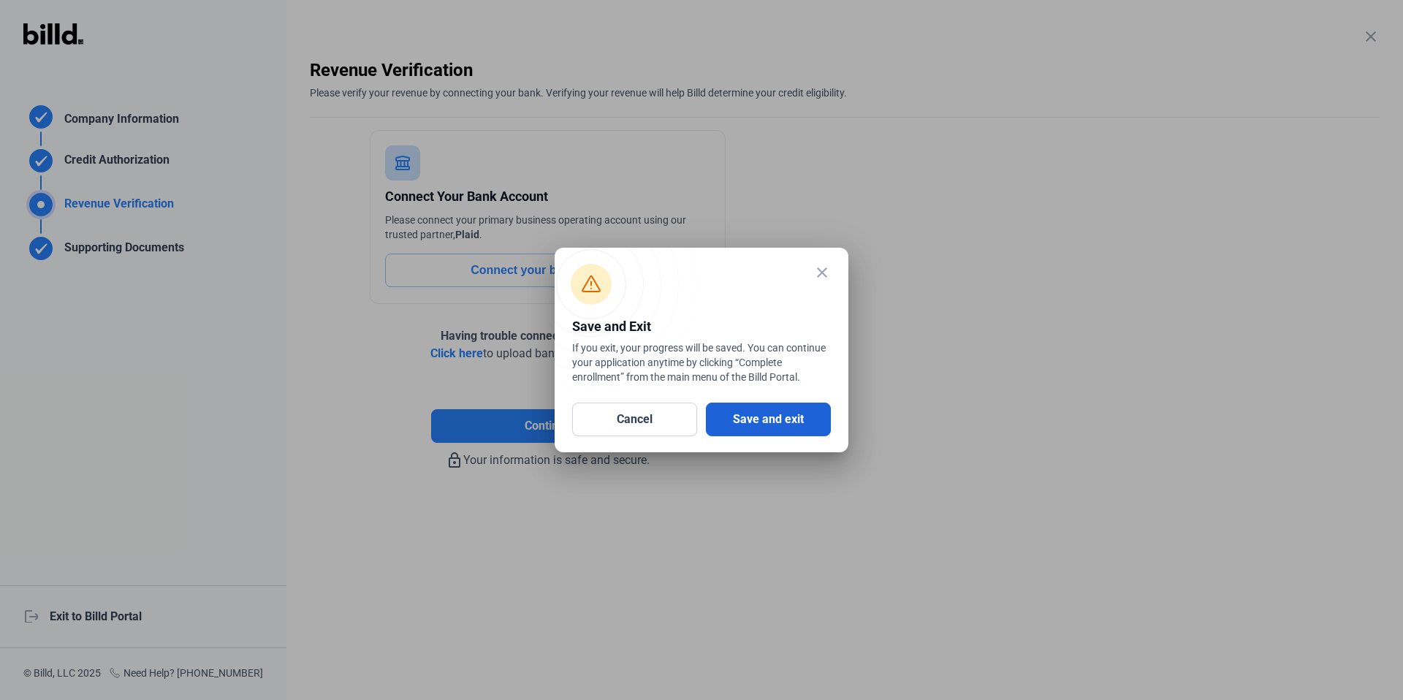
click at [803, 408] on button "Save and exit" at bounding box center [768, 420] width 125 height 34
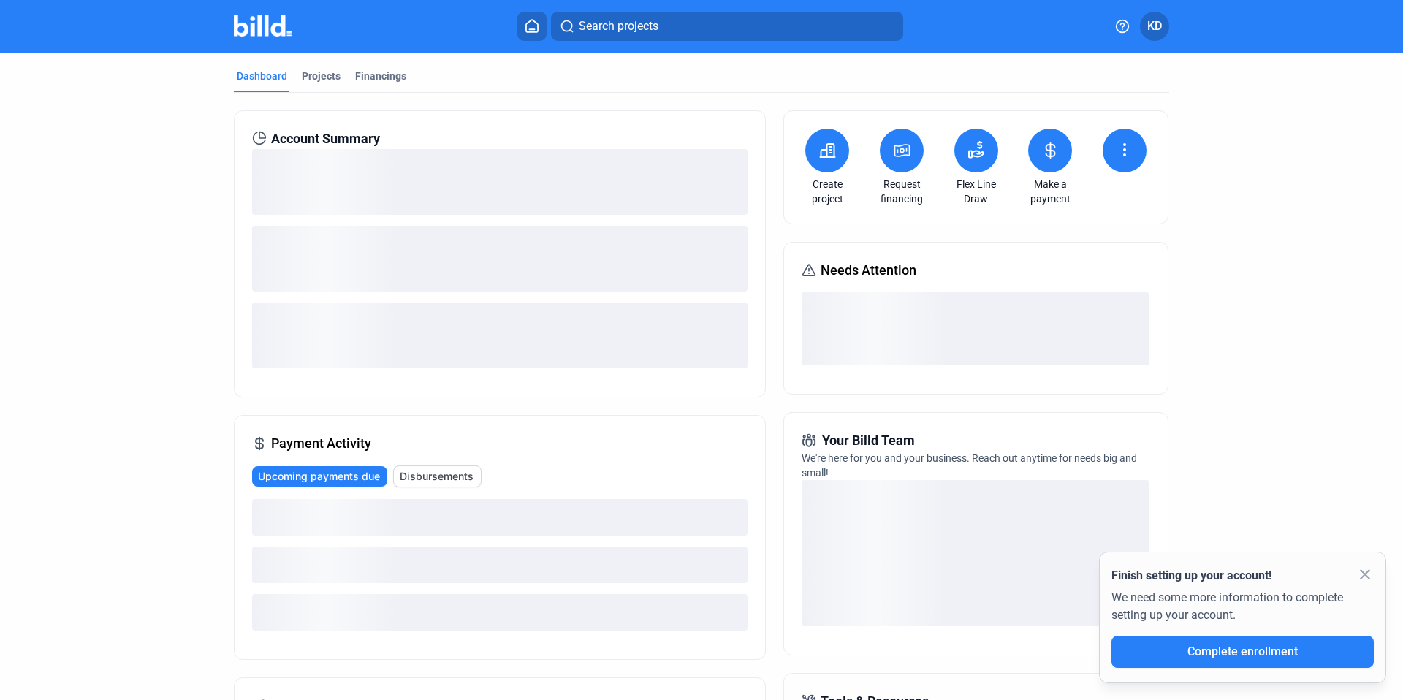
click at [830, 153] on icon at bounding box center [828, 150] width 15 height 13
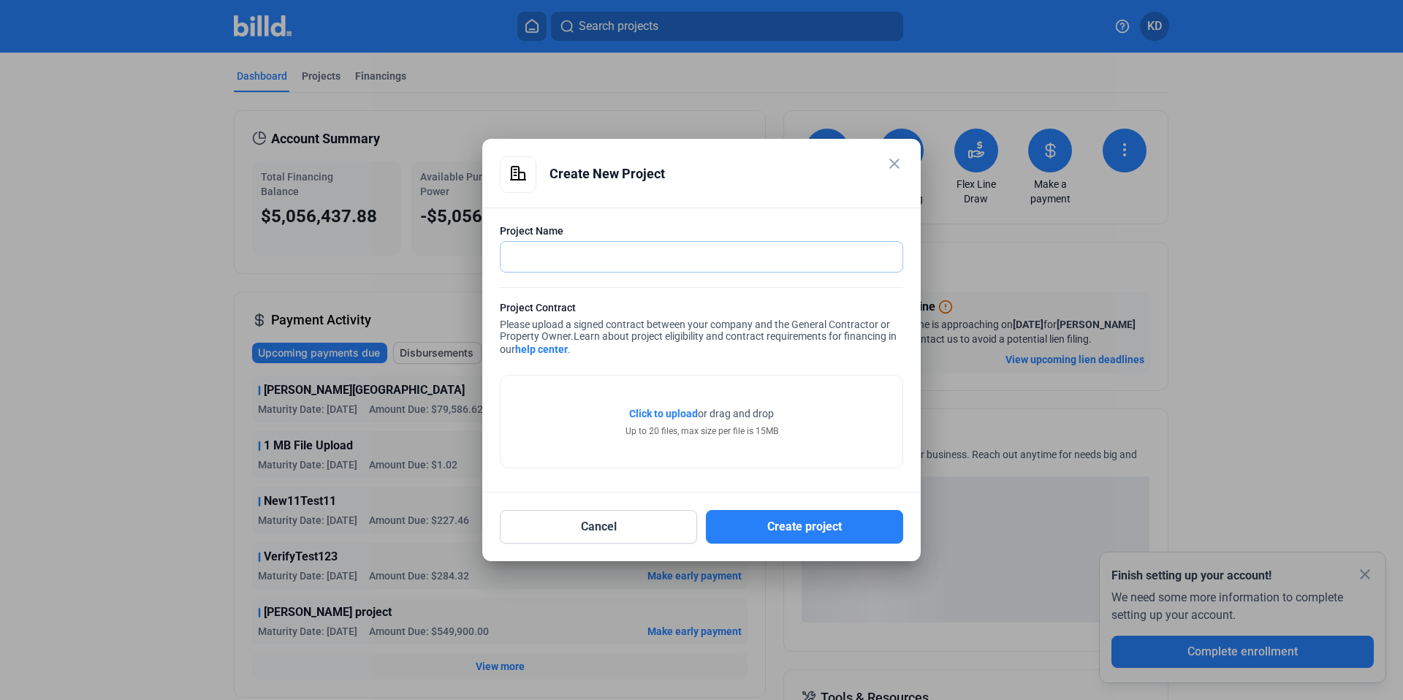
click at [658, 264] on input "text" at bounding box center [701, 257] width 402 height 30
type input "Check Status"
click at [674, 416] on span "Click to upload" at bounding box center [663, 414] width 69 height 12
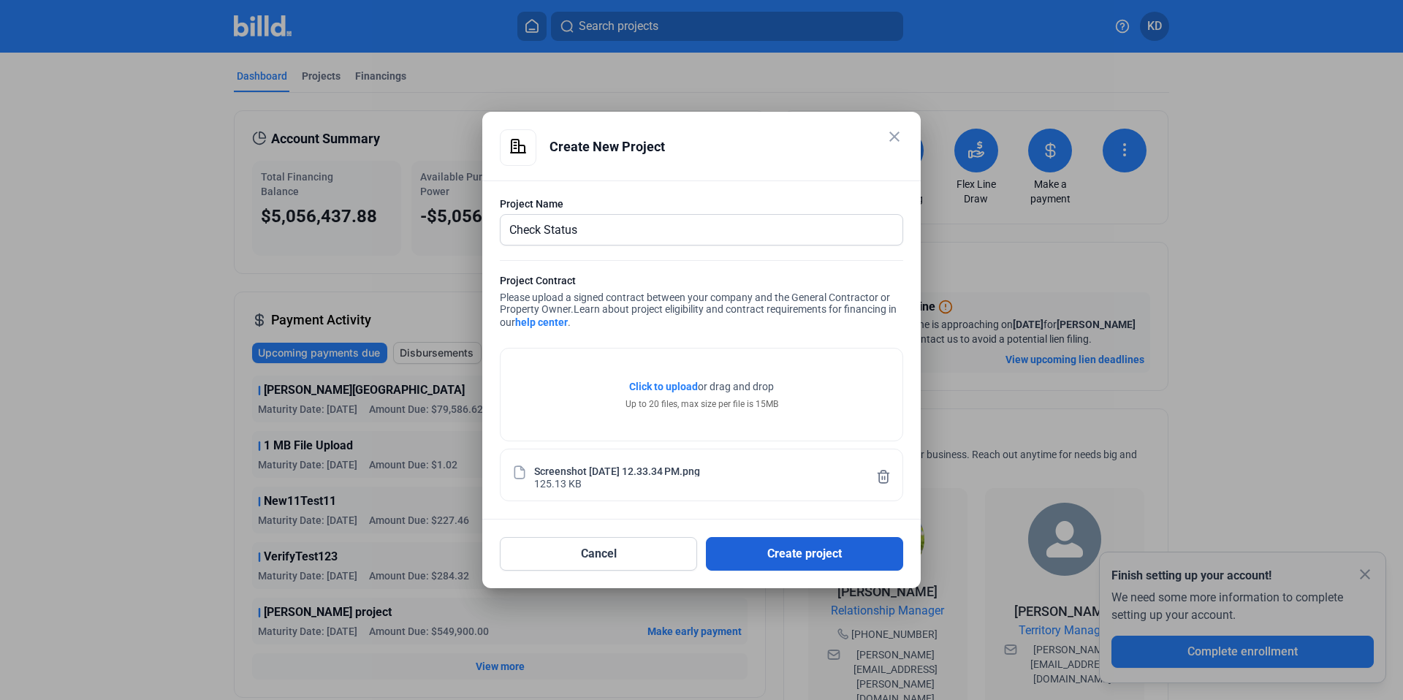
click at [823, 565] on button "Create project" at bounding box center [804, 554] width 197 height 34
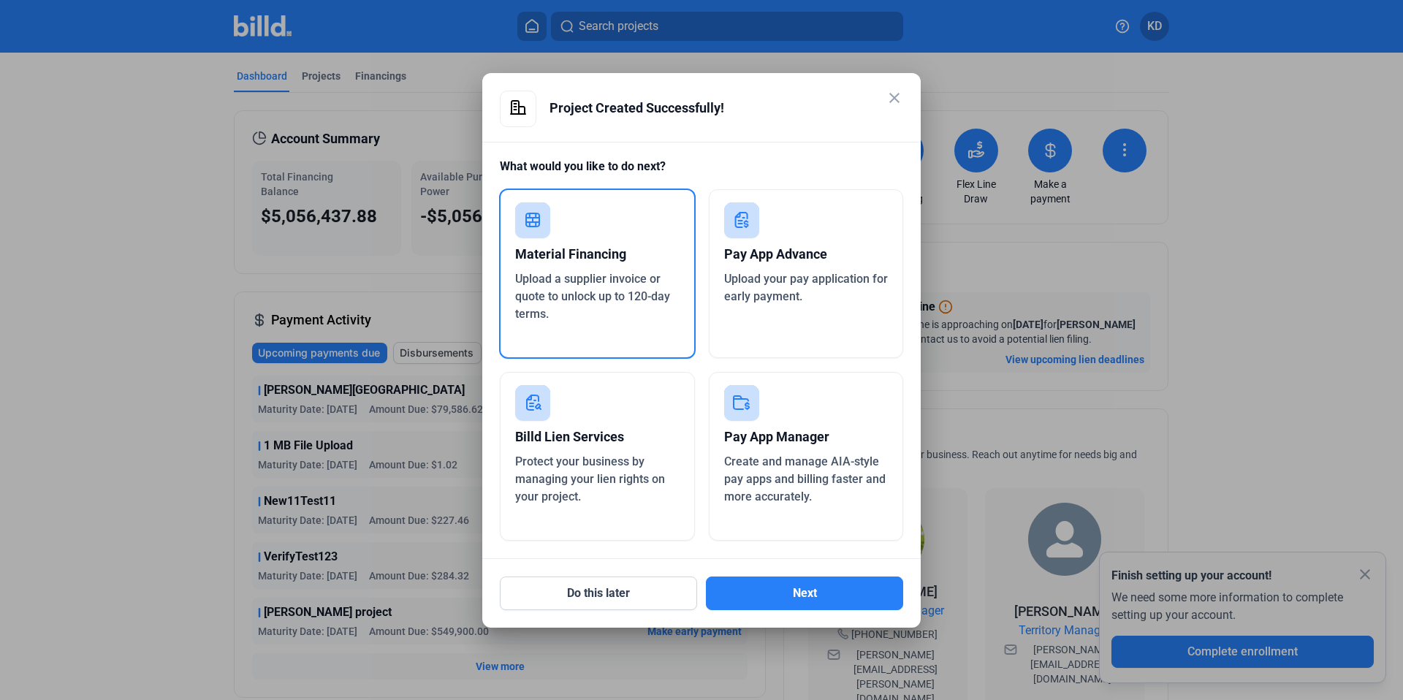
click at [891, 94] on mat-icon "close" at bounding box center [895, 98] width 18 height 18
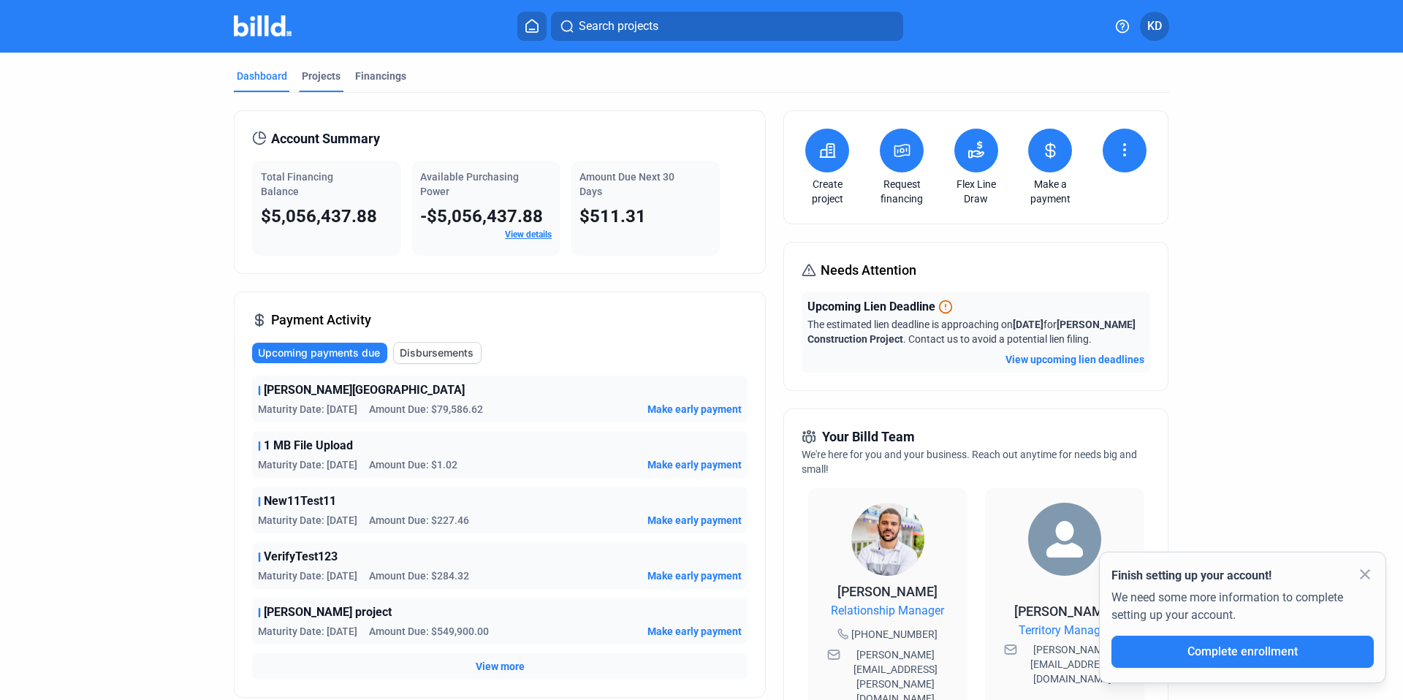
click at [316, 82] on div "Projects" at bounding box center [321, 76] width 39 height 15
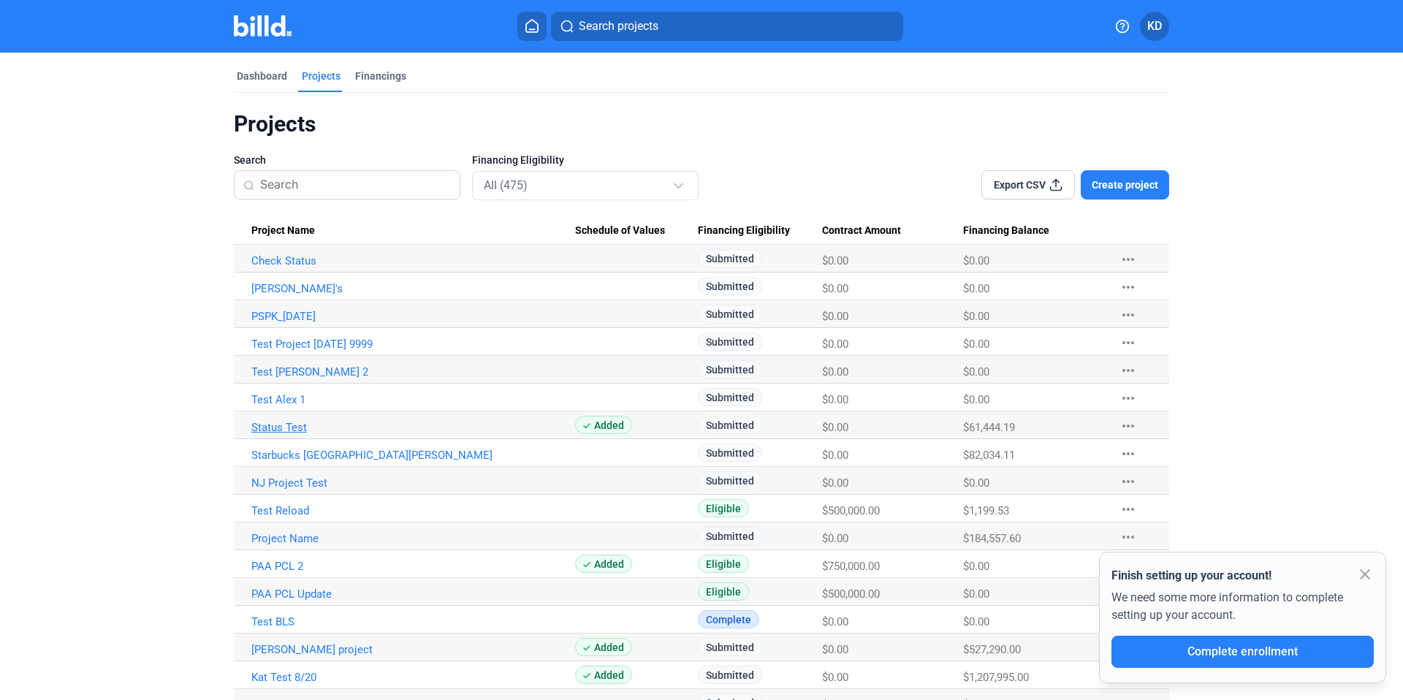
click at [289, 428] on link "Status Test" at bounding box center [413, 427] width 324 height 13
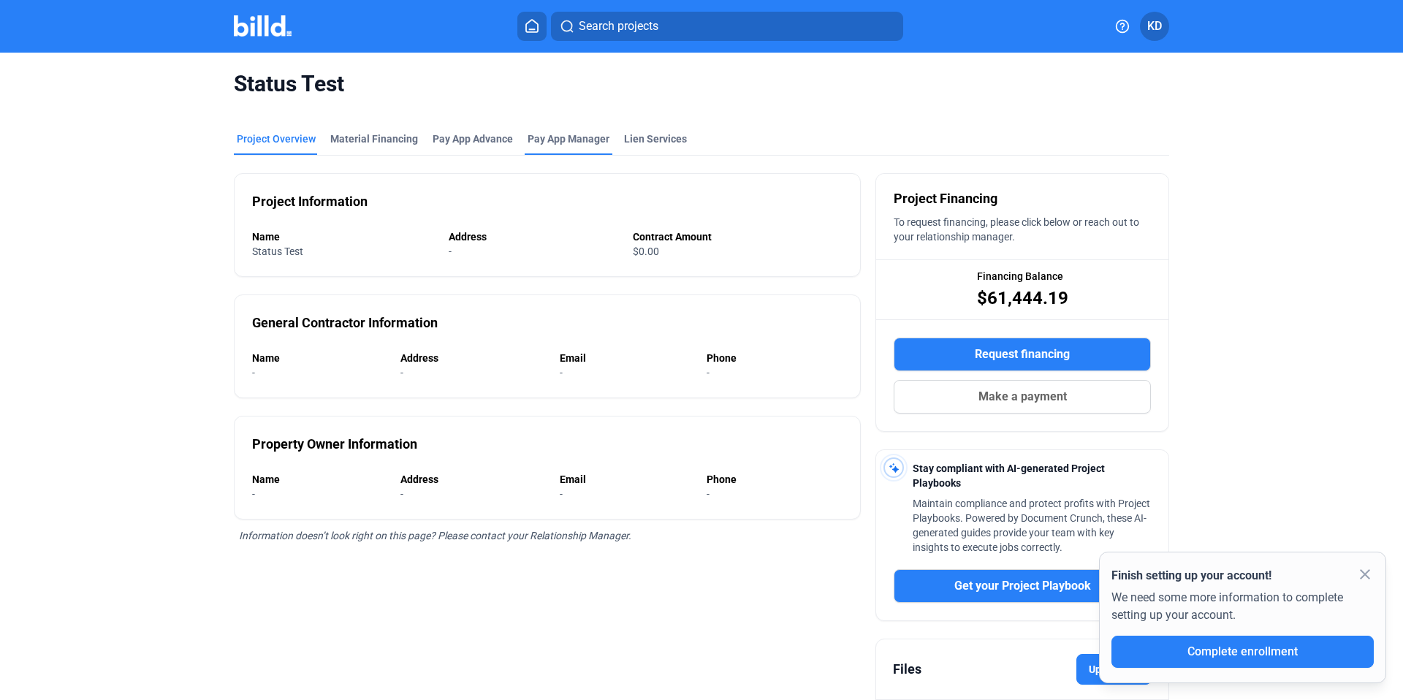
click at [561, 146] on div "Pay App Manager" at bounding box center [569, 143] width 88 height 23
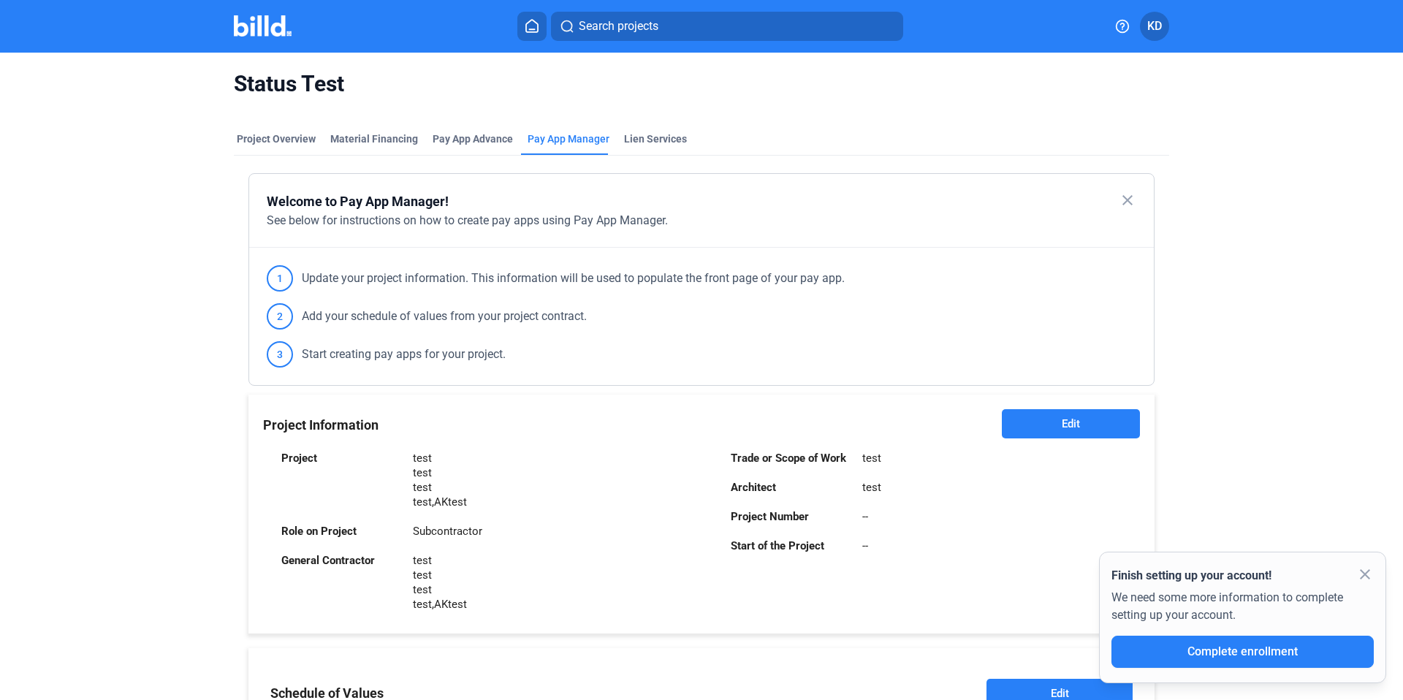
click at [1072, 427] on span "Edit" at bounding box center [1071, 423] width 18 height 15
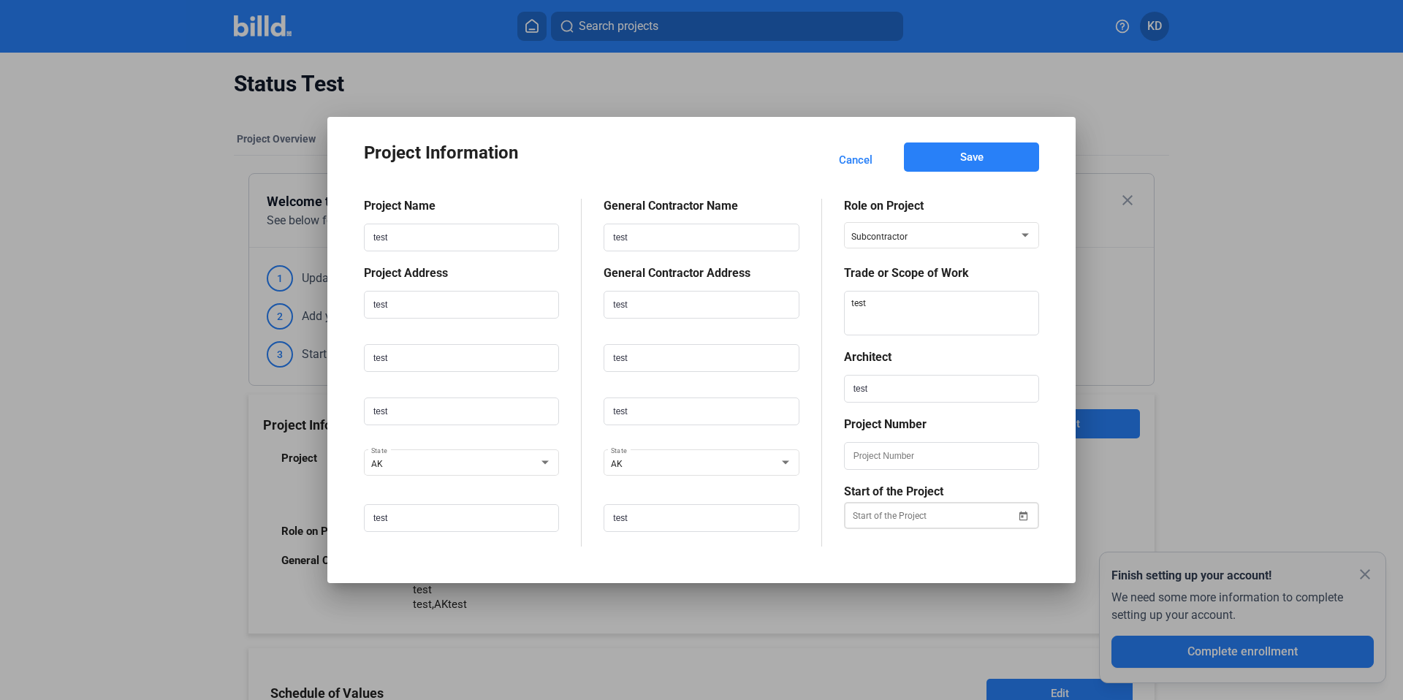
click at [915, 522] on div "Project Information Cancel Save Project Name test Project Address test test tes…" at bounding box center [701, 350] width 1403 height 700
click at [894, 353] on span "6" at bounding box center [893, 362] width 26 height 26
click at [1002, 155] on button "Save" at bounding box center [971, 156] width 135 height 29
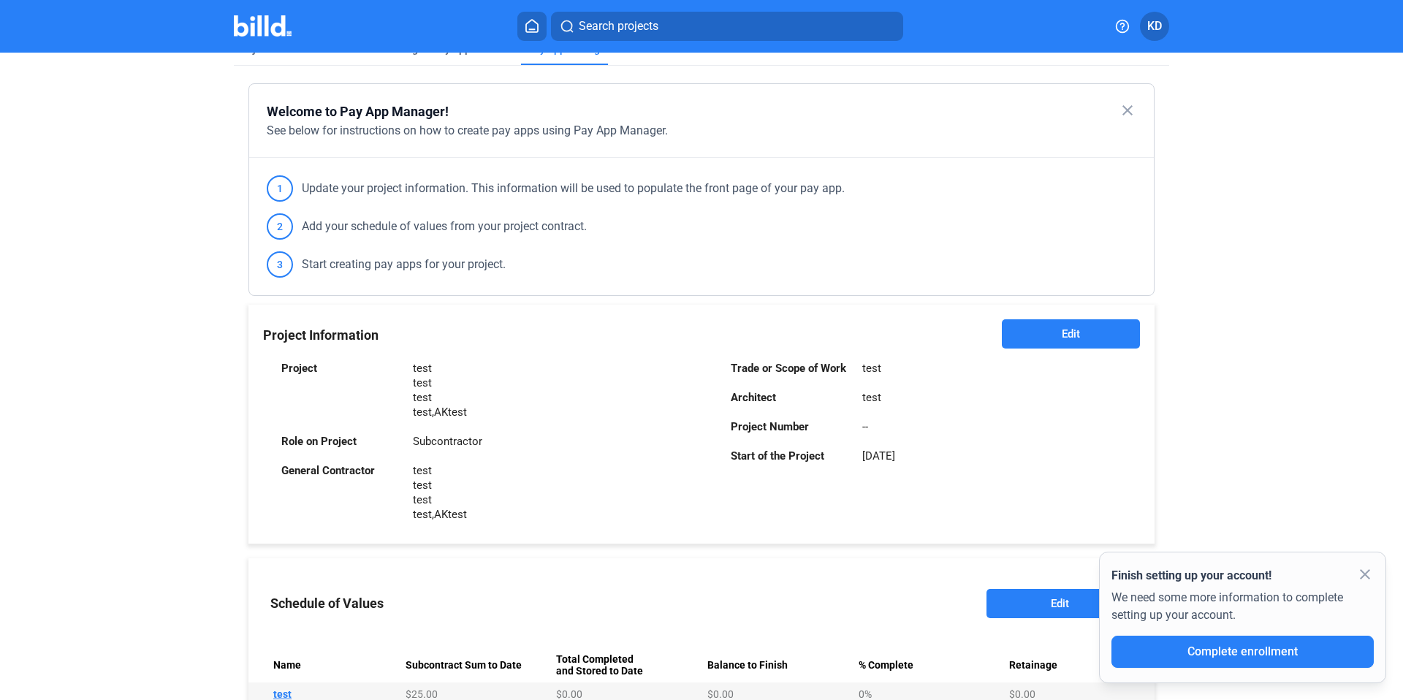
scroll to position [124, 0]
